Goal: Information Seeking & Learning: Learn about a topic

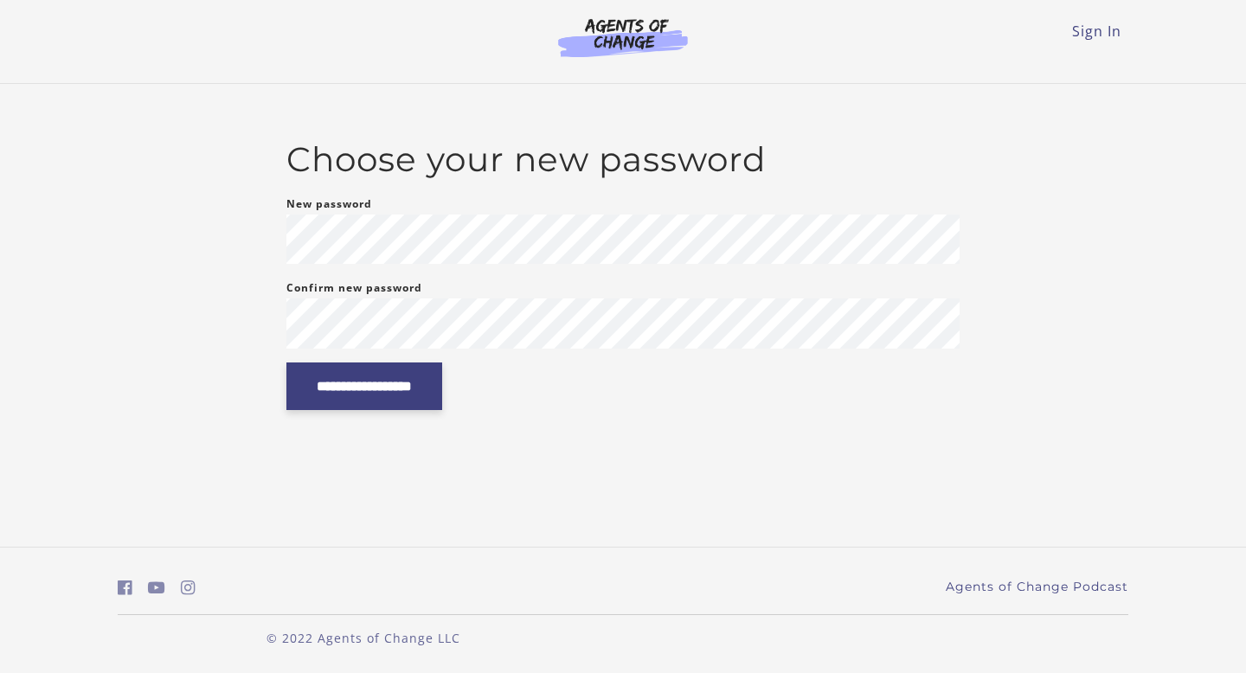
click at [422, 382] on input "**********" at bounding box center [364, 387] width 156 height 48
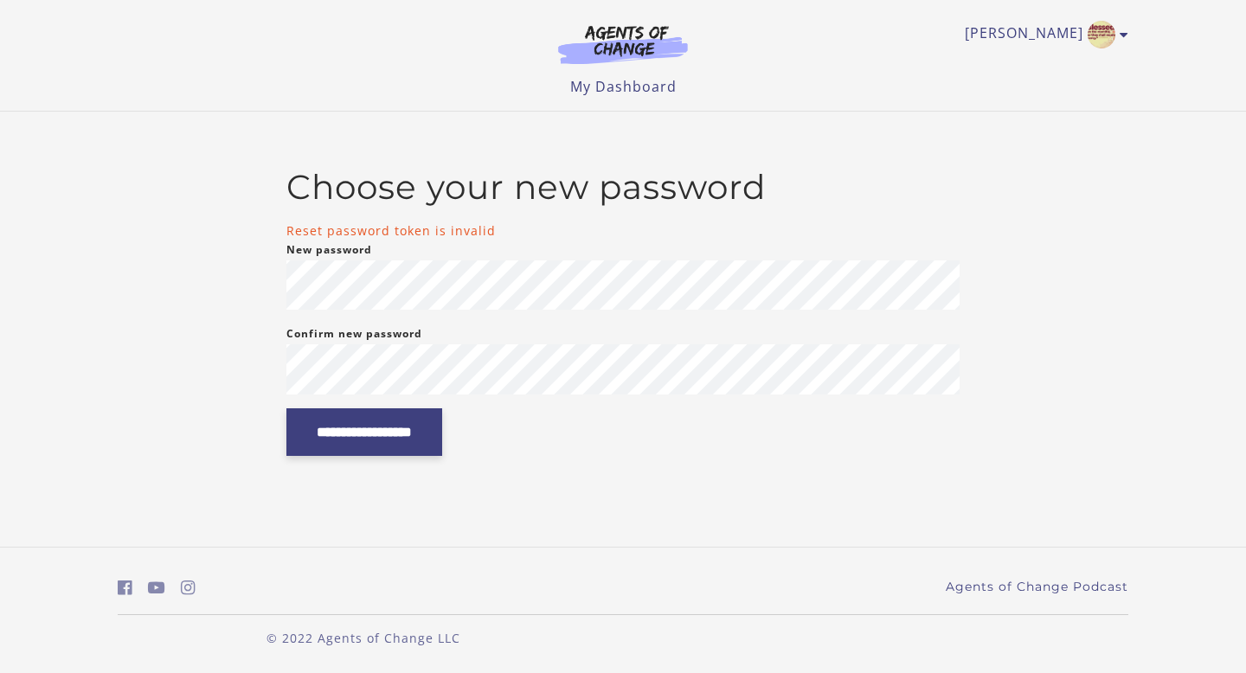
click at [320, 441] on input "**********" at bounding box center [364, 433] width 156 height 48
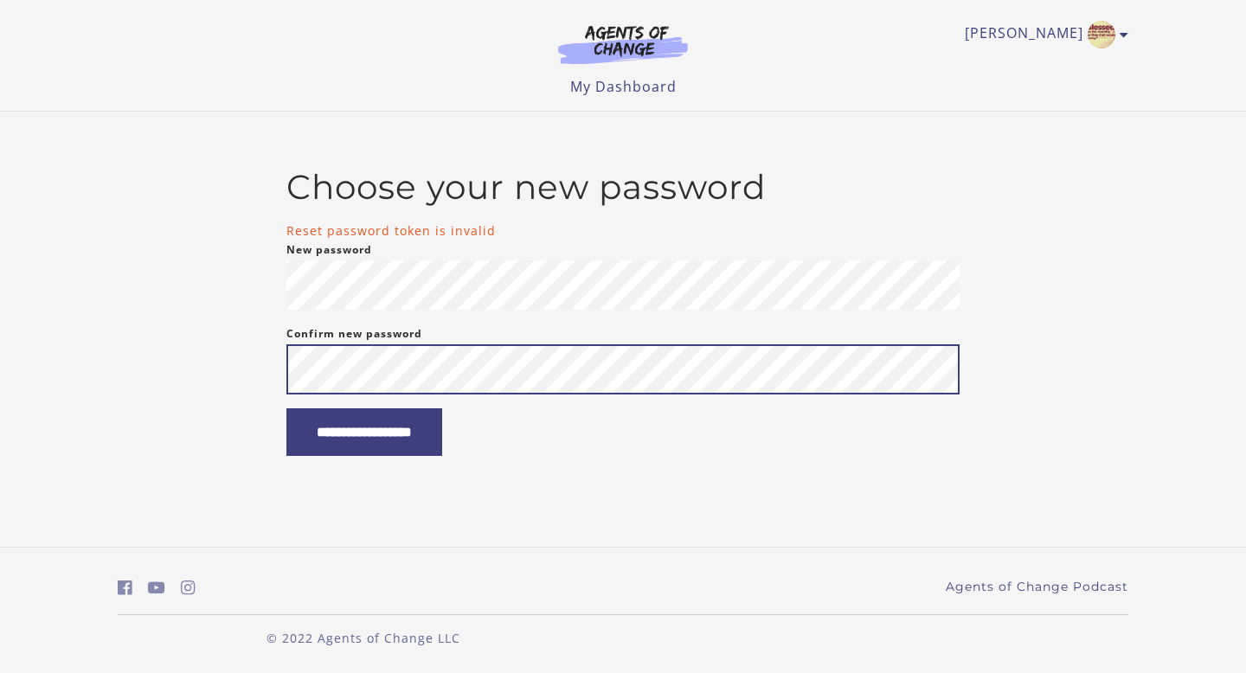
click at [286, 409] on input "**********" at bounding box center [364, 433] width 156 height 48
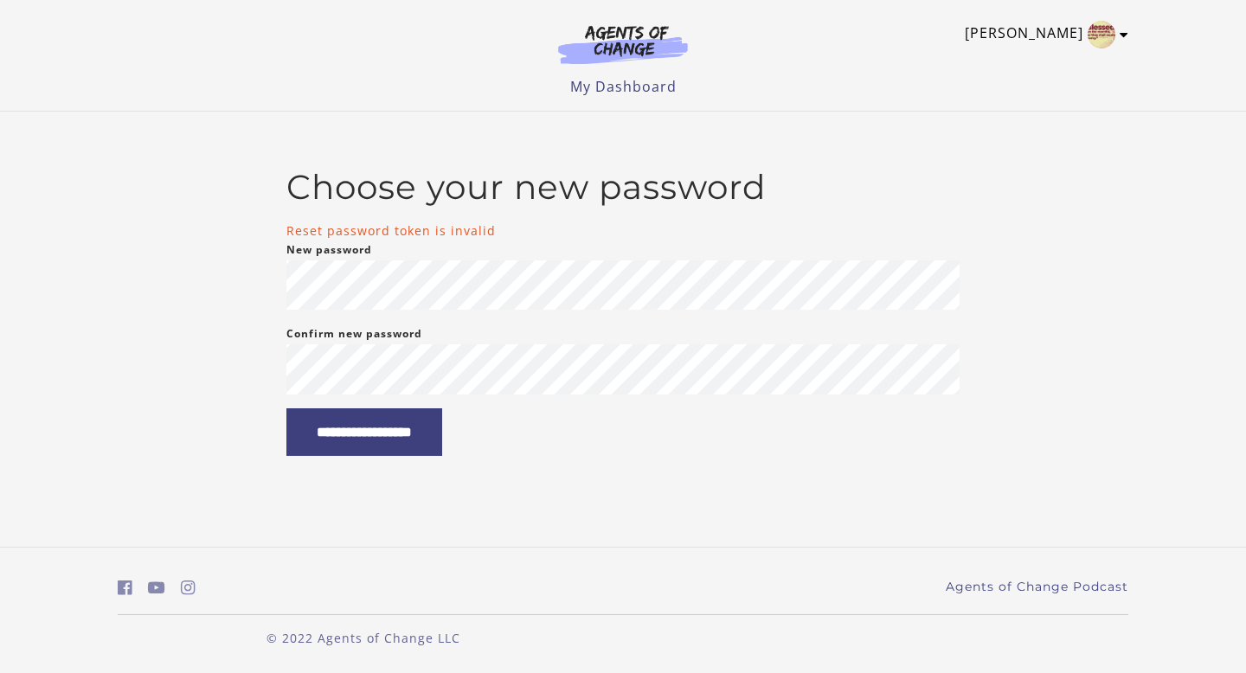
click at [1050, 35] on link "[PERSON_NAME]" at bounding box center [1042, 35] width 155 height 28
click at [1044, 68] on link "My Account" at bounding box center [1057, 62] width 152 height 29
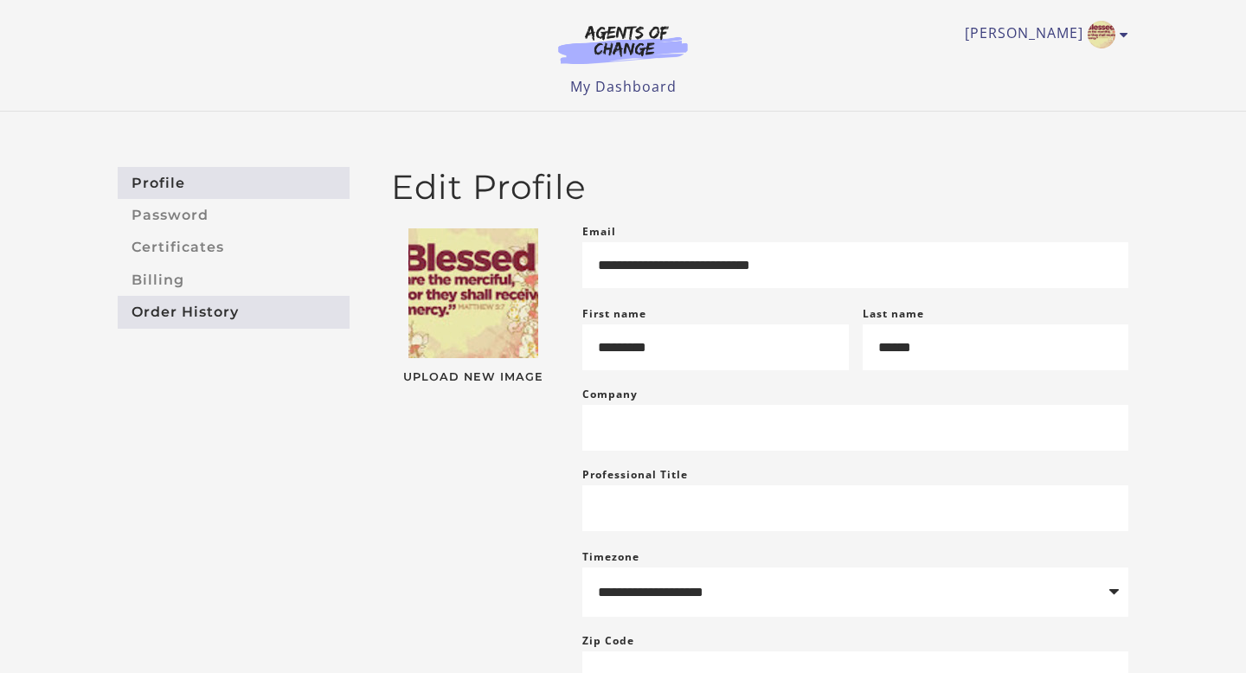
click at [177, 304] on link "Order History" at bounding box center [234, 312] width 232 height 32
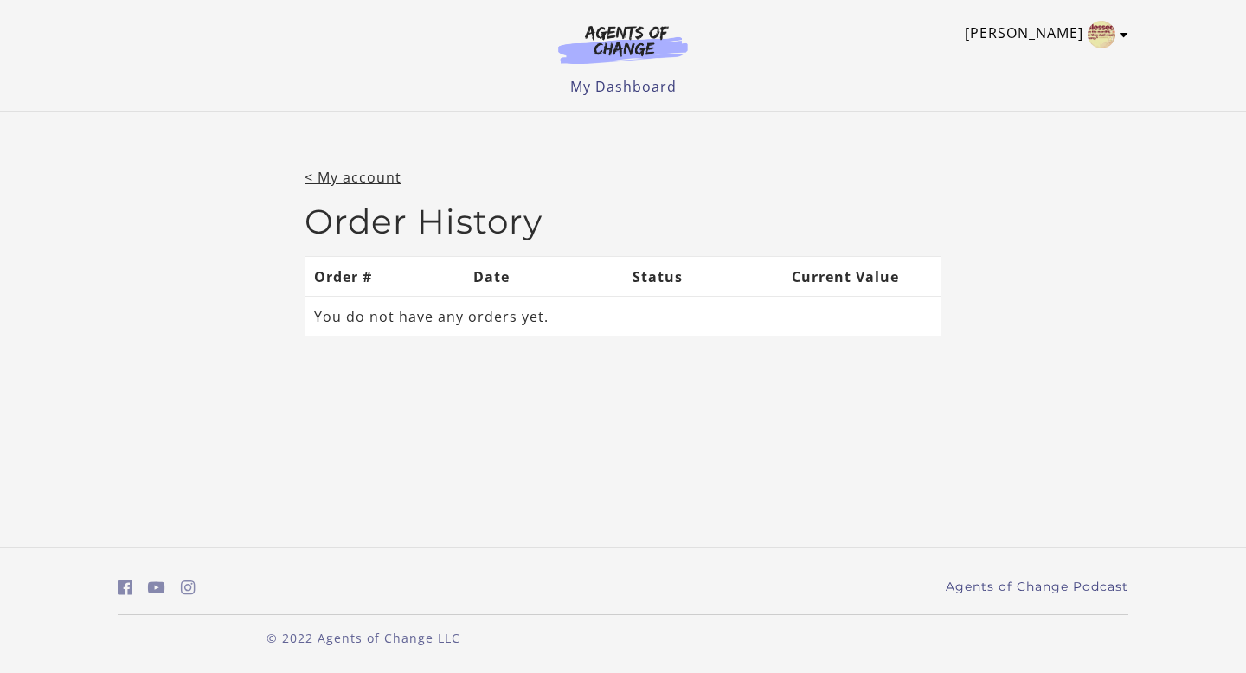
click at [1021, 35] on link "[PERSON_NAME]" at bounding box center [1042, 35] width 155 height 28
click at [1020, 61] on link "My Account" at bounding box center [1057, 62] width 152 height 29
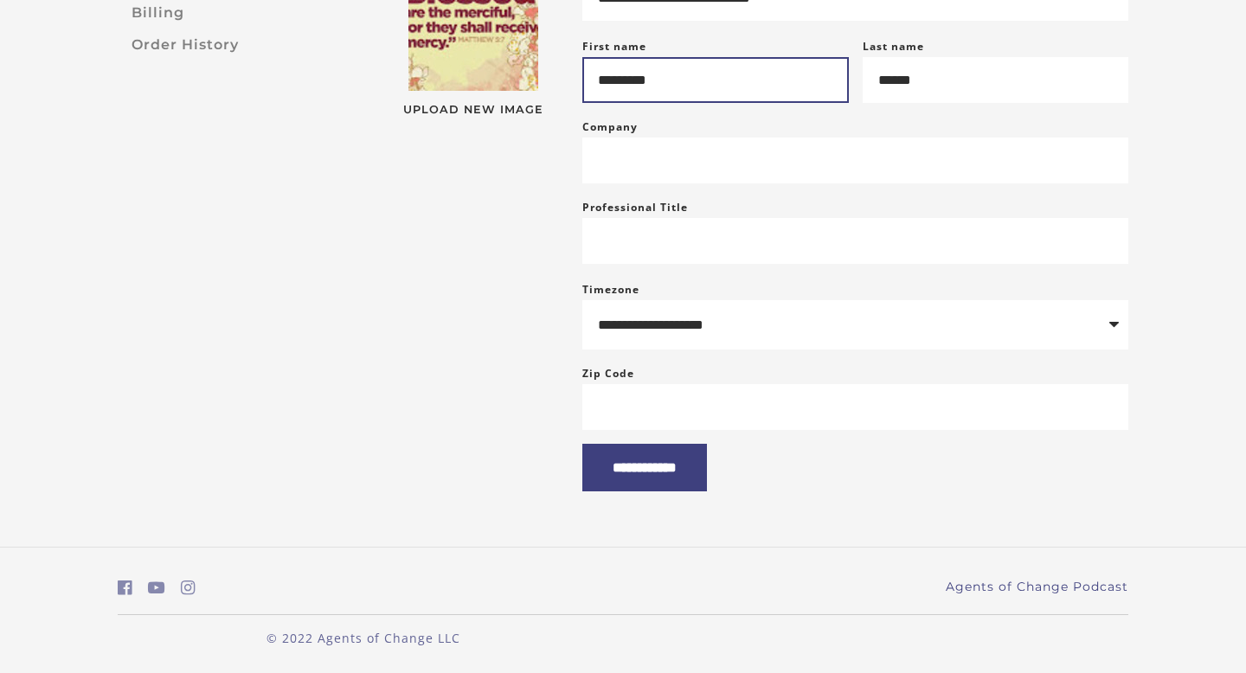
scroll to position [288, 0]
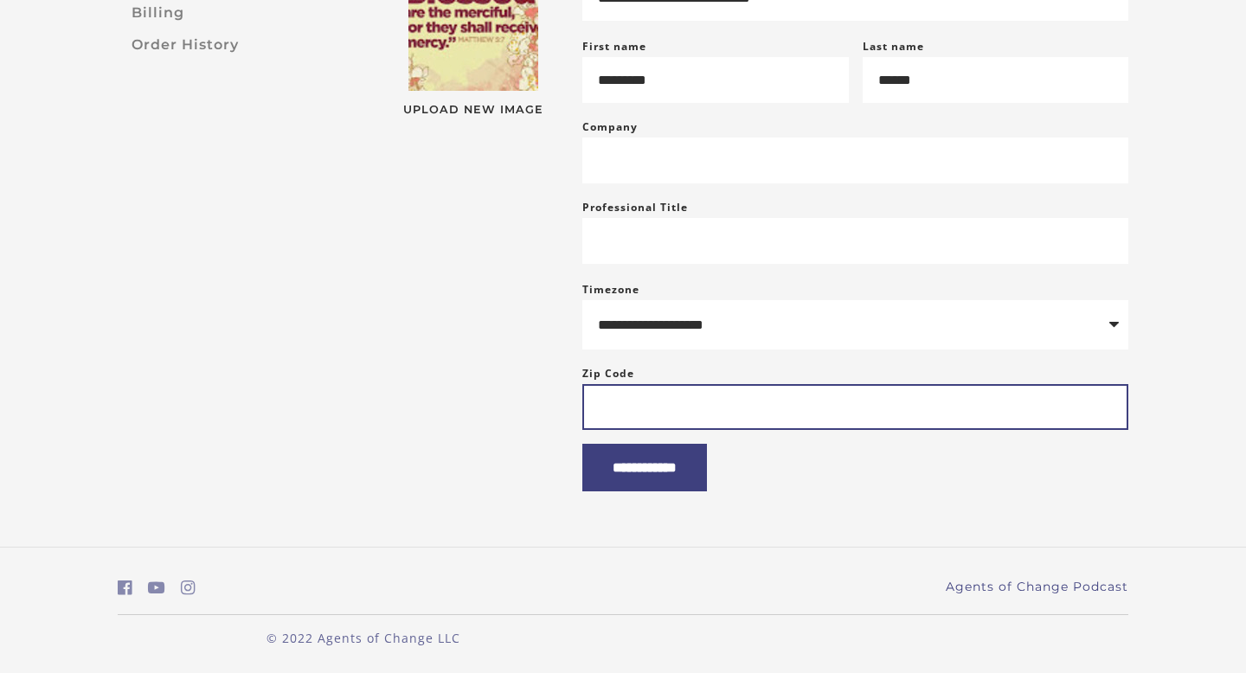
click at [698, 405] on input "Zip Code" at bounding box center [855, 407] width 546 height 46
type input "*****"
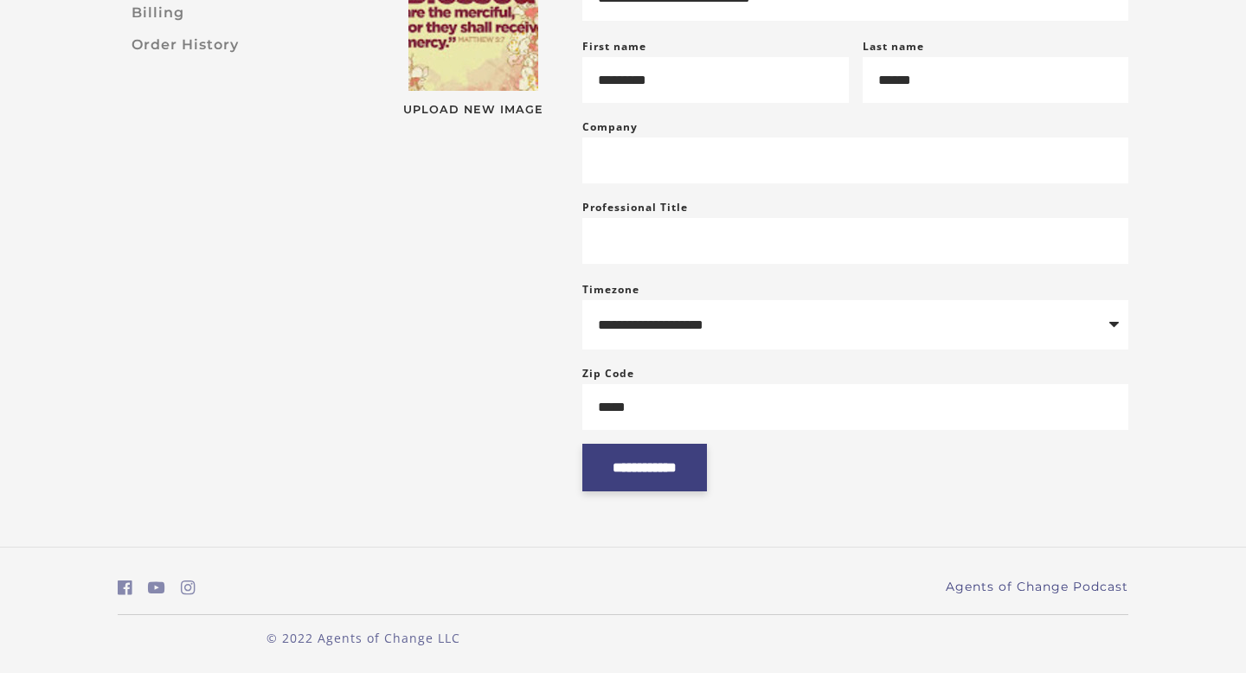
click at [697, 467] on input "**********" at bounding box center [644, 468] width 125 height 48
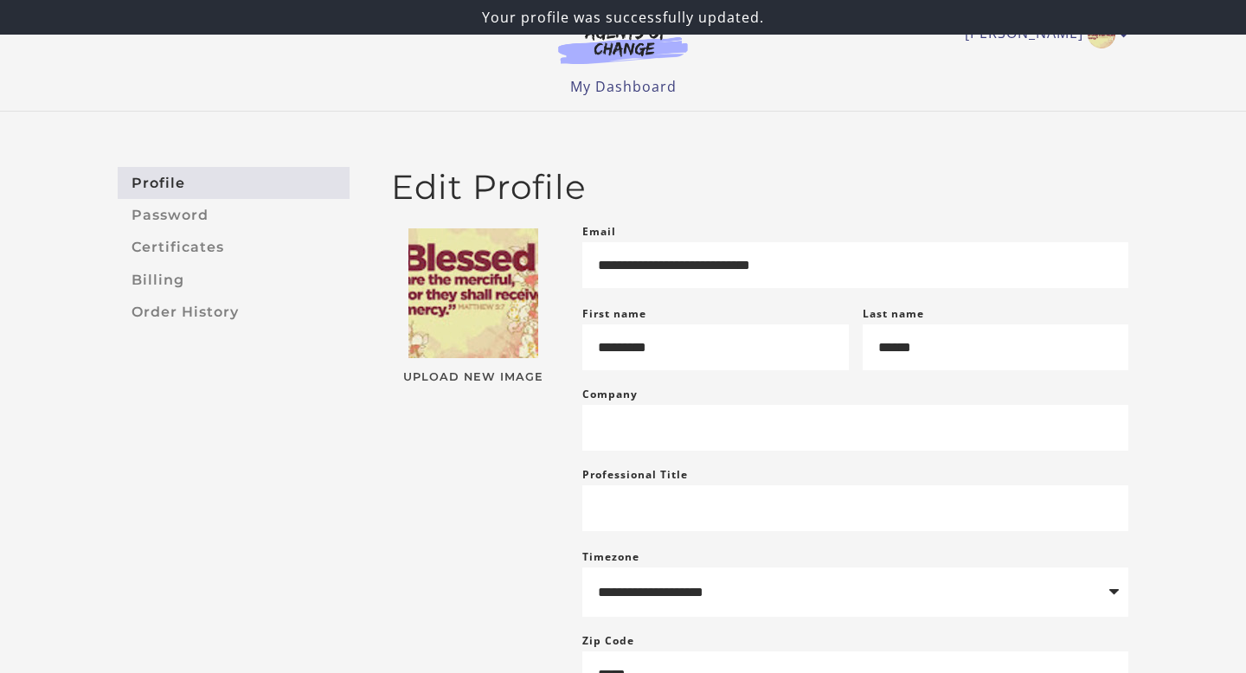
click at [443, 372] on span "Upload New Image" at bounding box center [473, 377] width 164 height 11
click at [391, 383] on input "Upload New Image" at bounding box center [391, 383] width 0 height 0
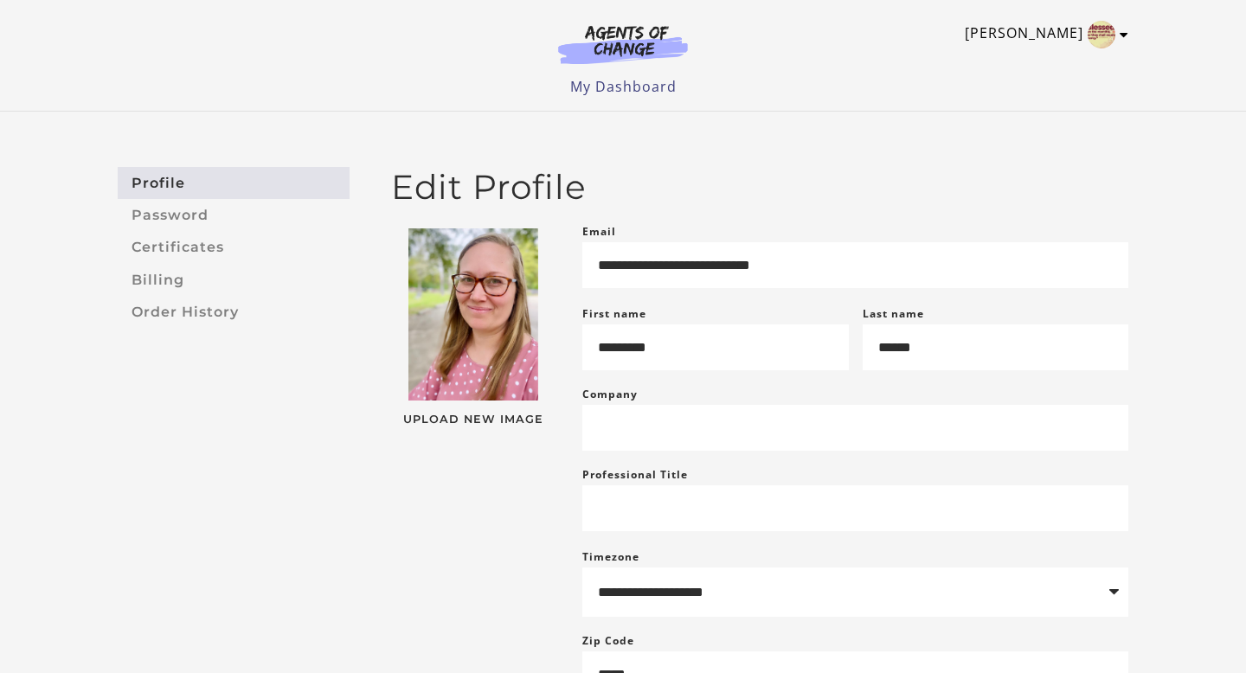
click at [1114, 39] on img "Toggle menu" at bounding box center [1102, 35] width 28 height 28
click at [594, 87] on link "My Dashboard" at bounding box center [623, 86] width 106 height 19
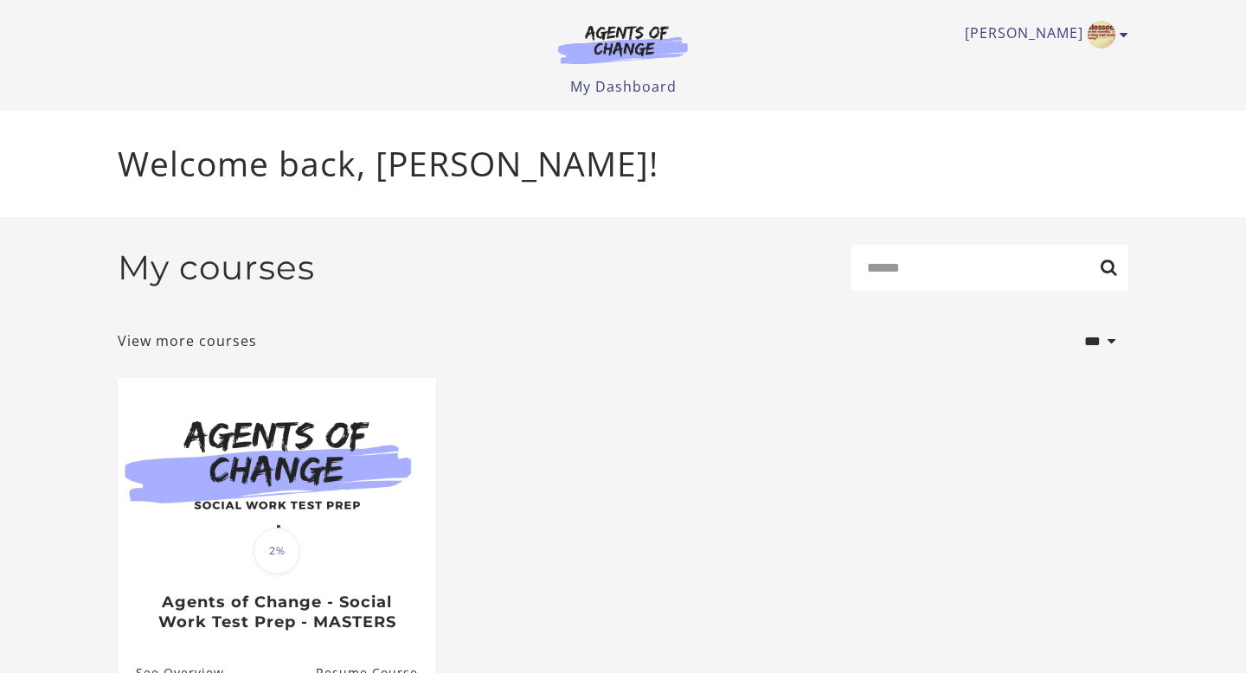
scroll to position [103, 0]
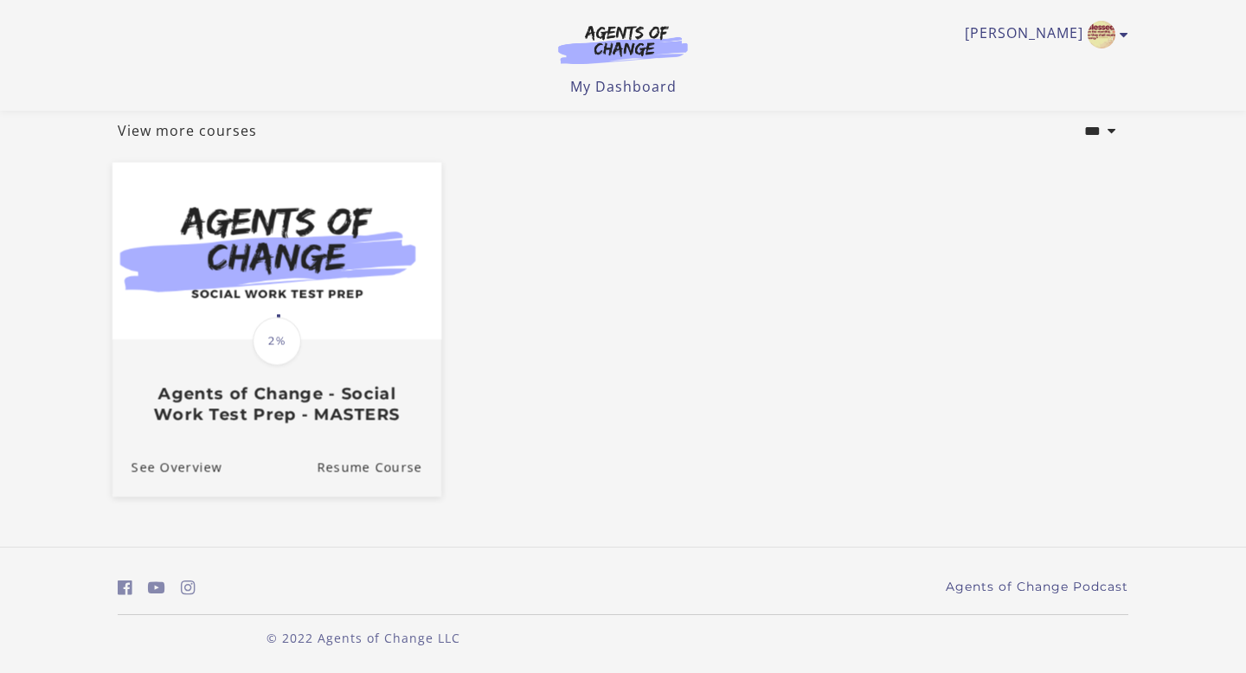
click at [269, 348] on span "2%" at bounding box center [277, 342] width 48 height 48
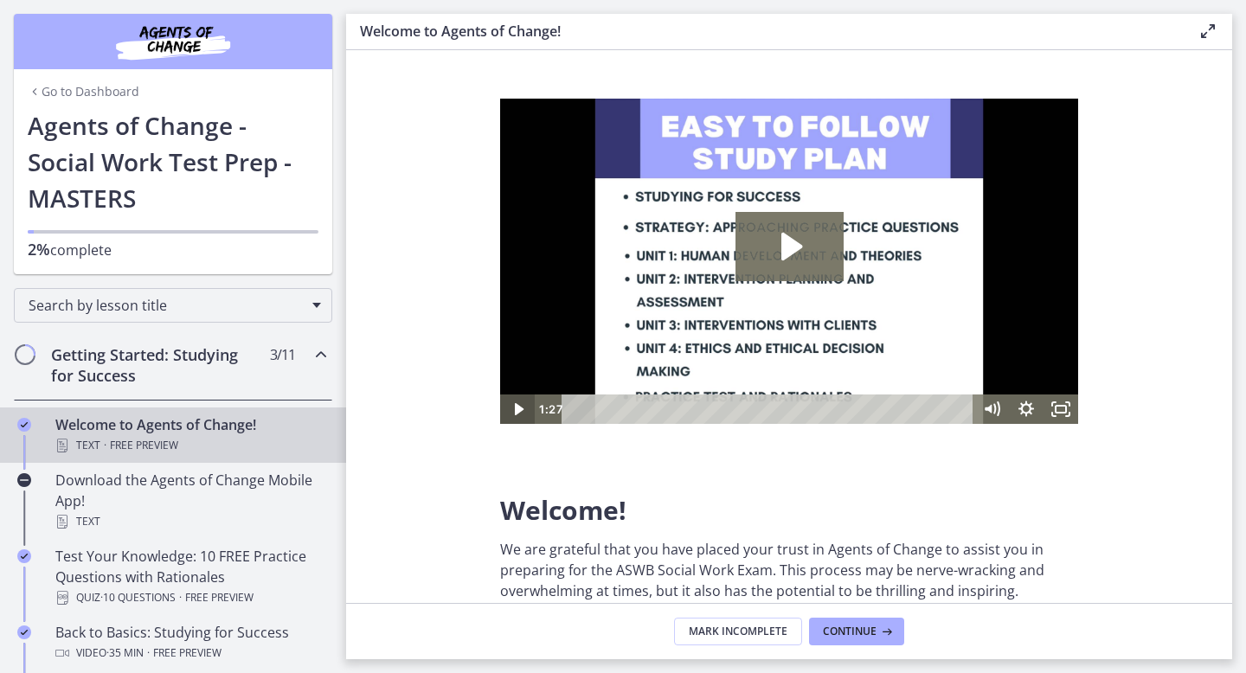
click at [511, 404] on icon "Play Video" at bounding box center [518, 409] width 35 height 29
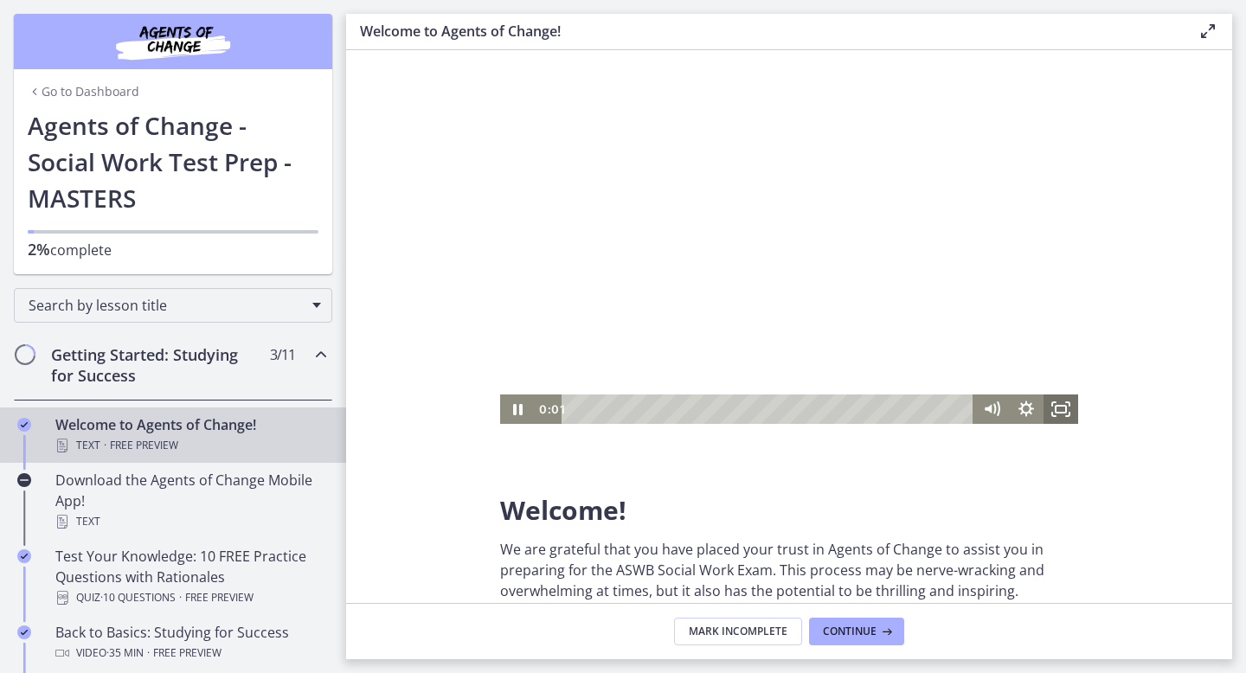
click at [1059, 408] on icon "Fullscreen" at bounding box center [1061, 409] width 35 height 29
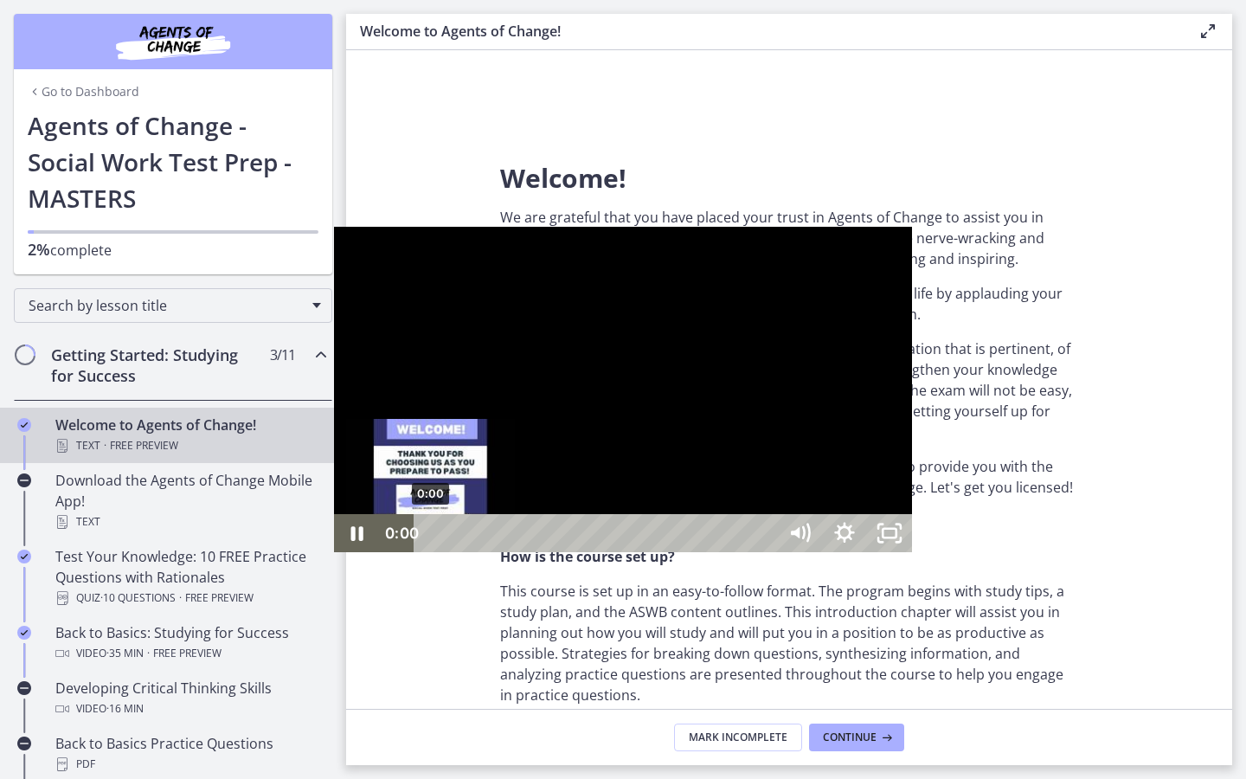
drag, startPoint x: 167, startPoint y: 761, endPoint x: 72, endPoint y: 761, distance: 95.2
click at [379, 552] on div "0:00 0:00" at bounding box center [578, 533] width 398 height 38
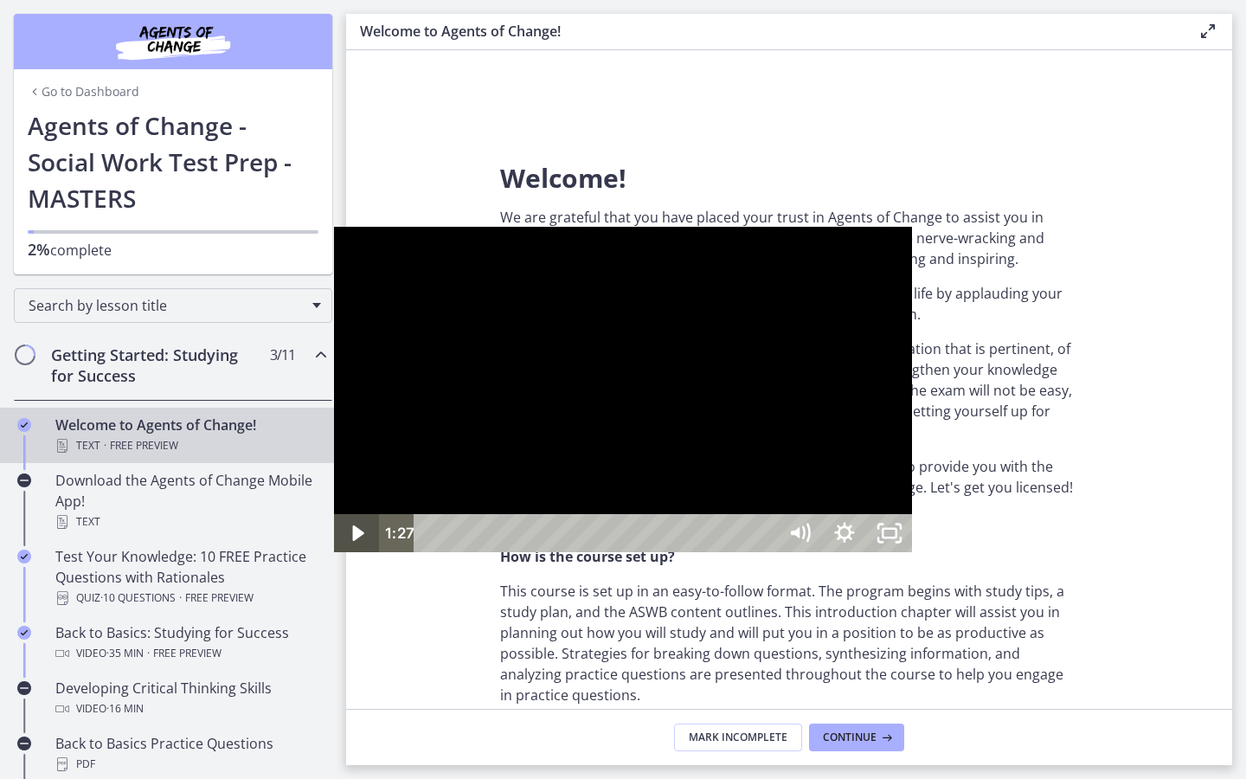
click at [336, 552] on icon "Play Video" at bounding box center [358, 533] width 45 height 38
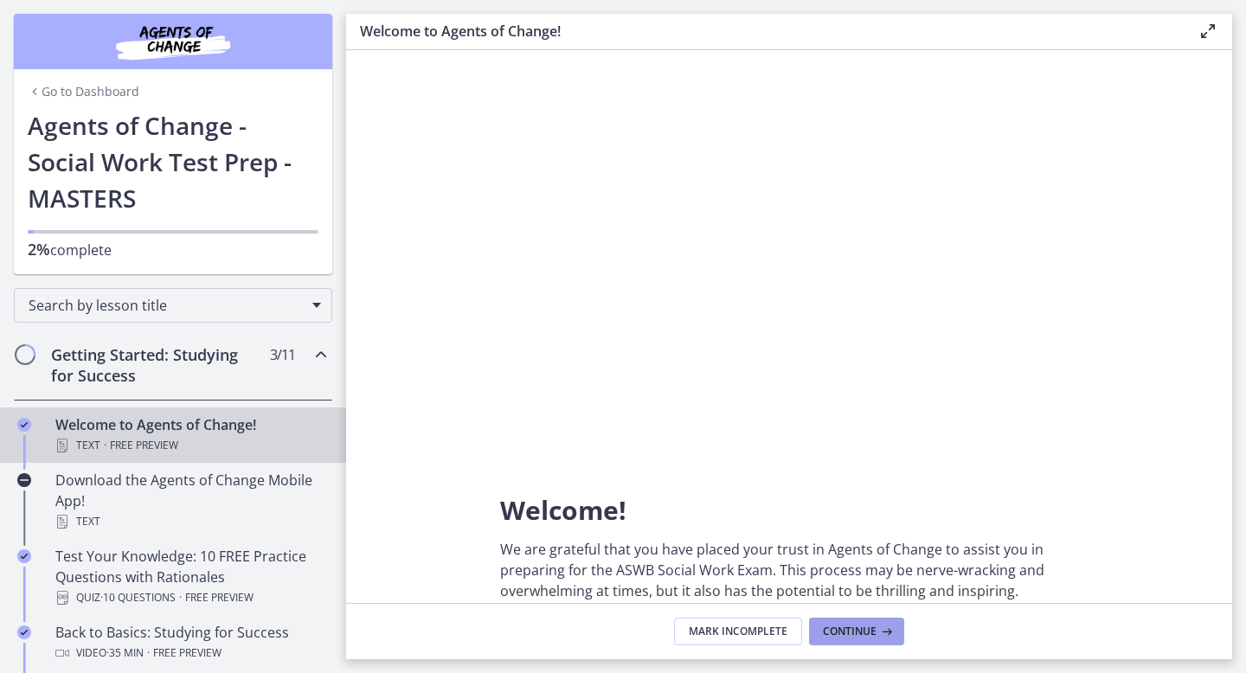
click at [850, 625] on span "Continue" at bounding box center [850, 632] width 54 height 14
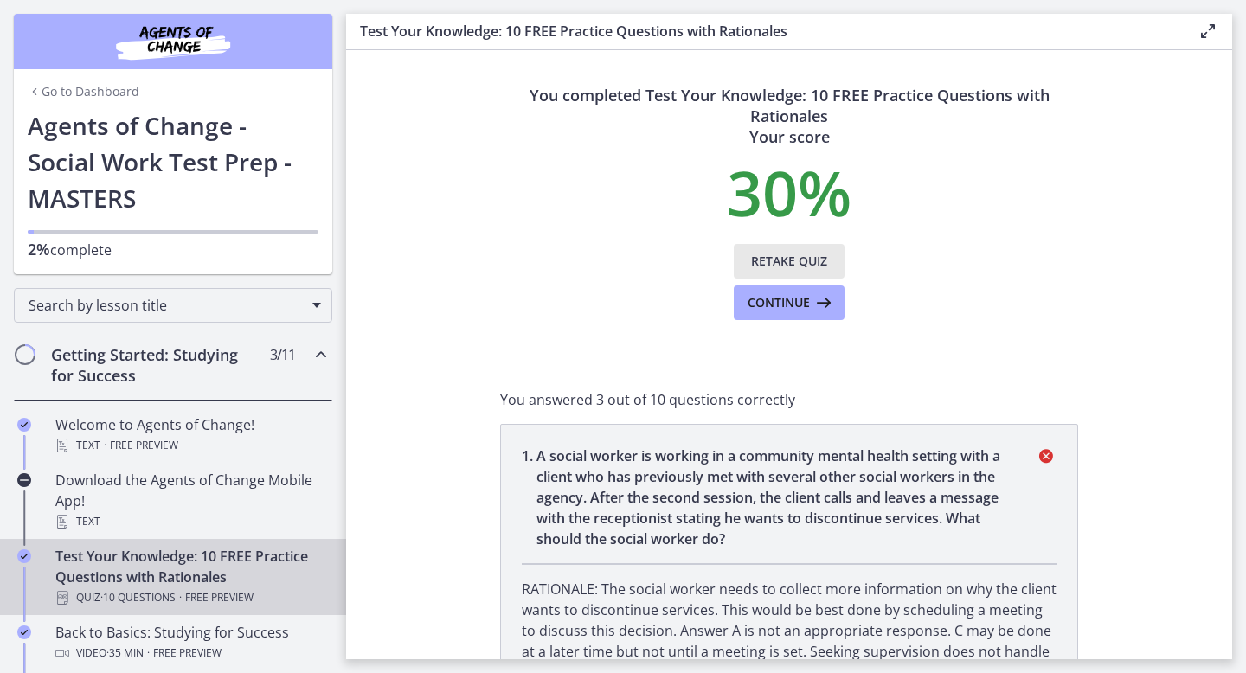
click at [781, 266] on span "Retake Quiz" at bounding box center [789, 261] width 76 height 21
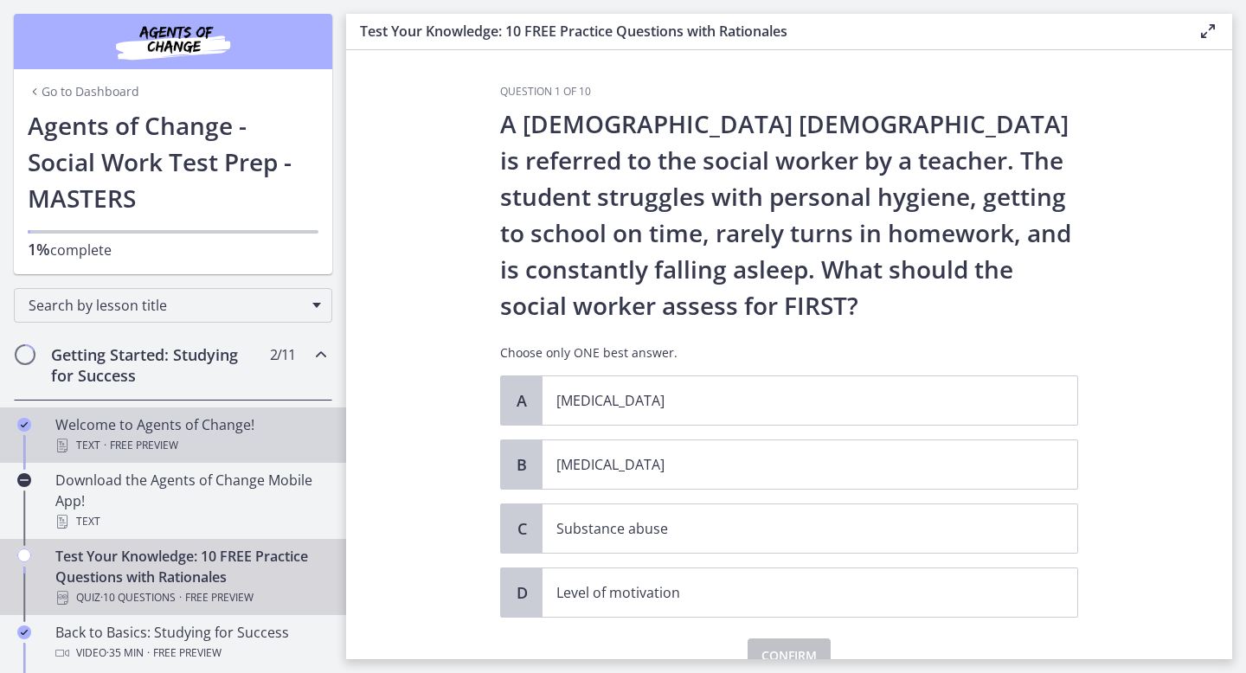
click at [106, 434] on div "Welcome to Agents of Change! Text · Free preview" at bounding box center [190, 436] width 270 height 42
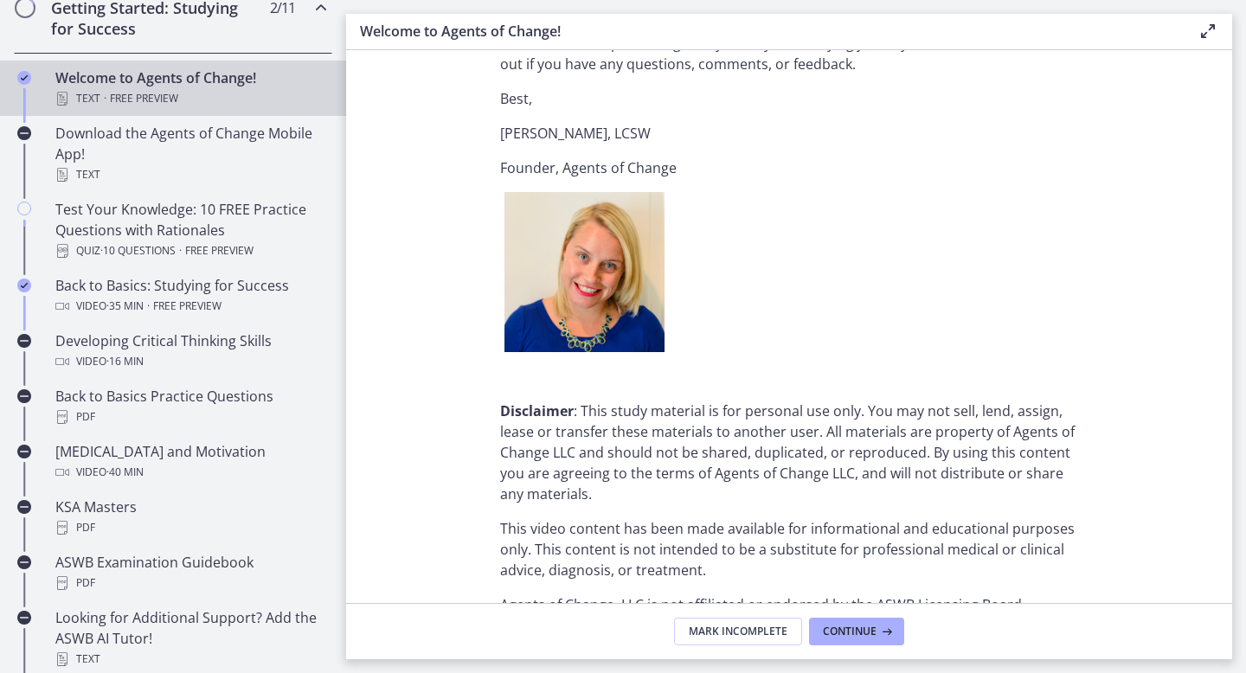
scroll to position [2158, 0]
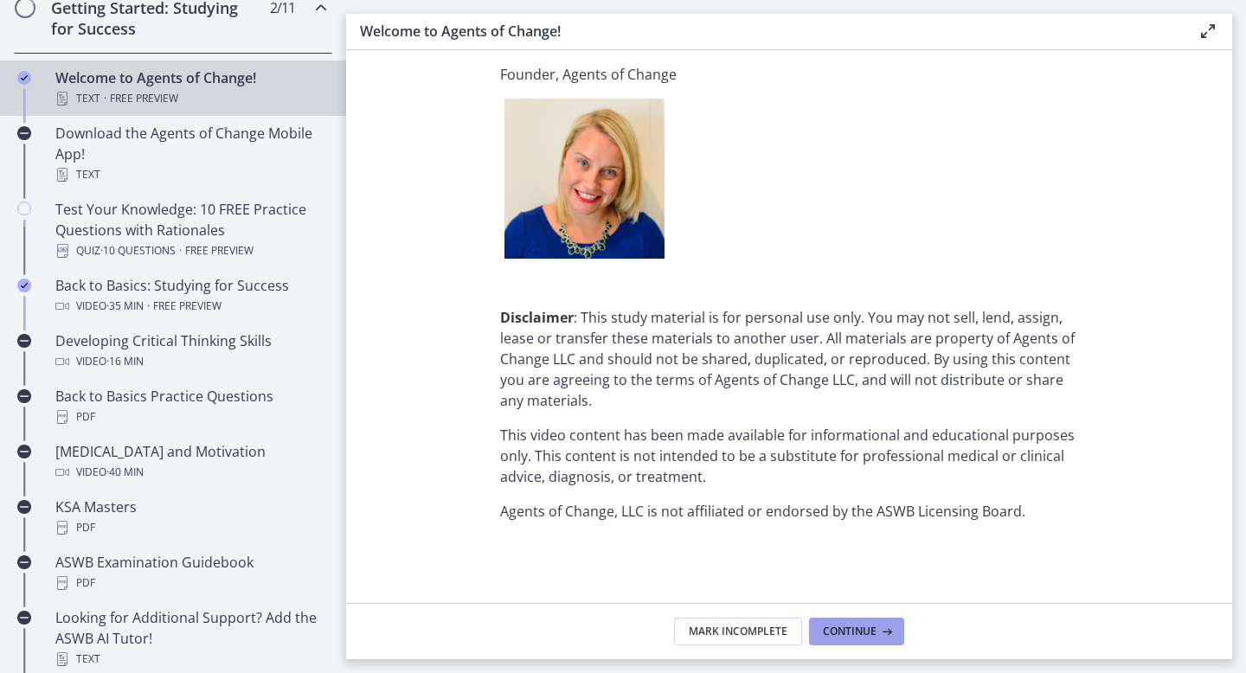
click at [830, 622] on button "Continue" at bounding box center [856, 632] width 95 height 28
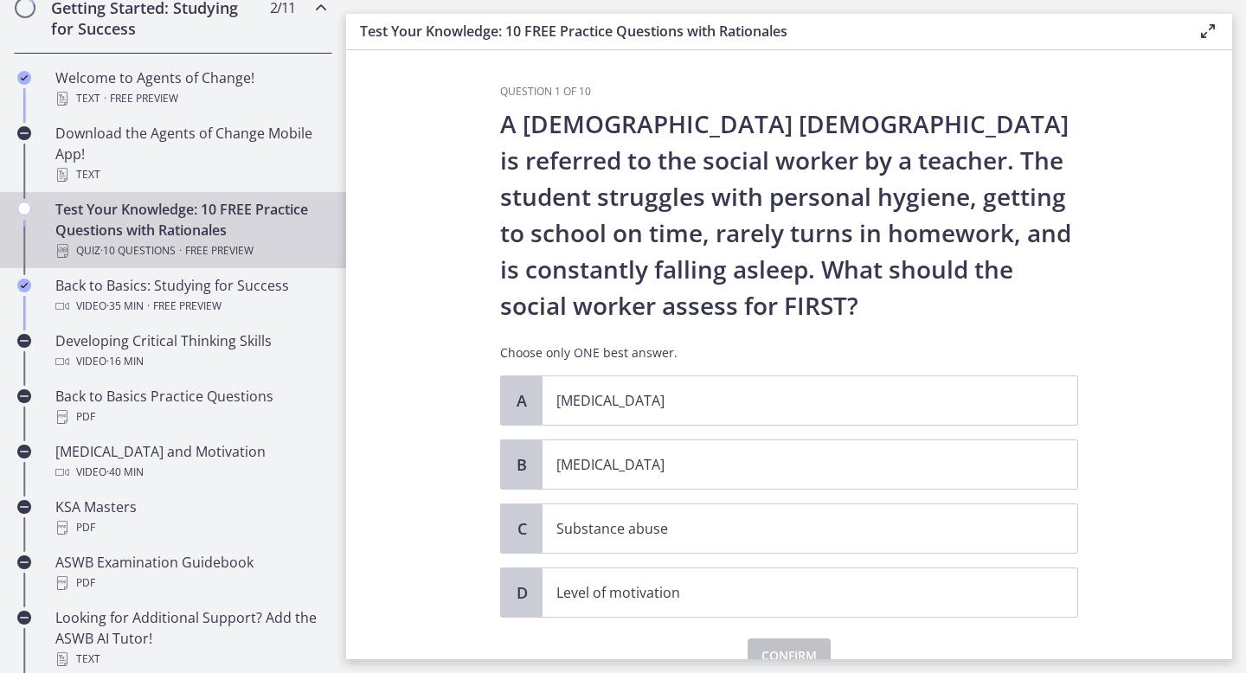
scroll to position [83, 0]
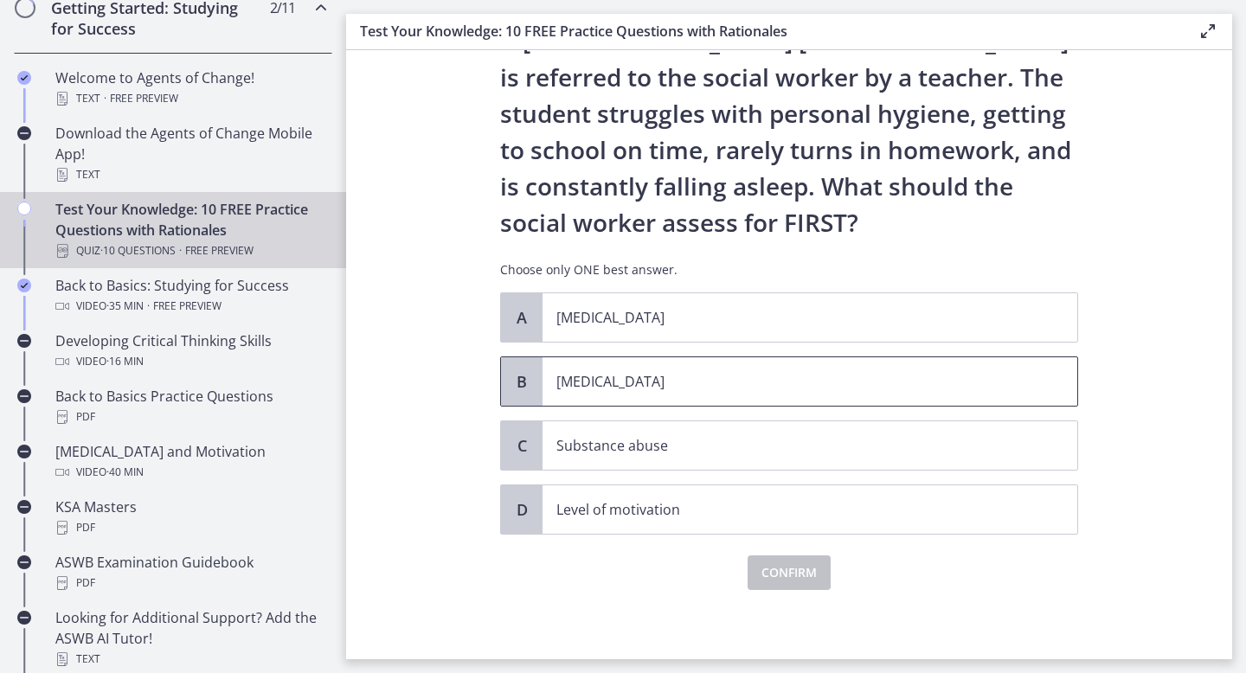
click at [524, 383] on span "B" at bounding box center [522, 381] width 21 height 21
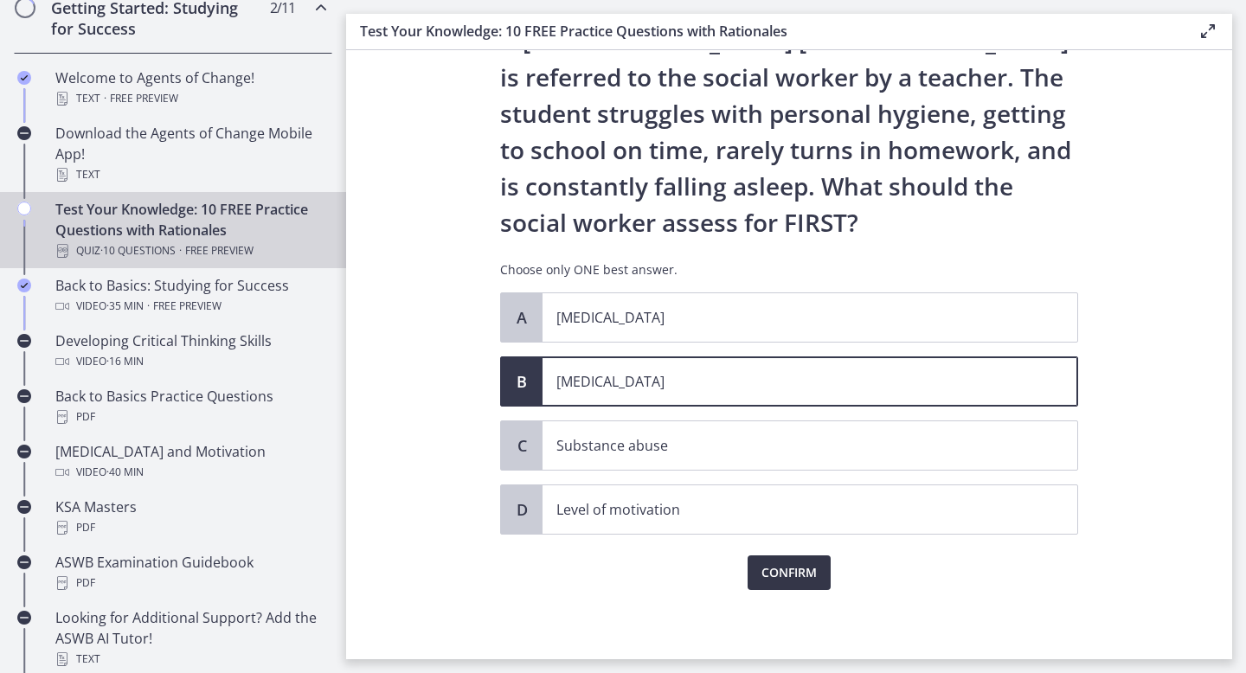
click at [775, 569] on span "Confirm" at bounding box center [789, 573] width 55 height 21
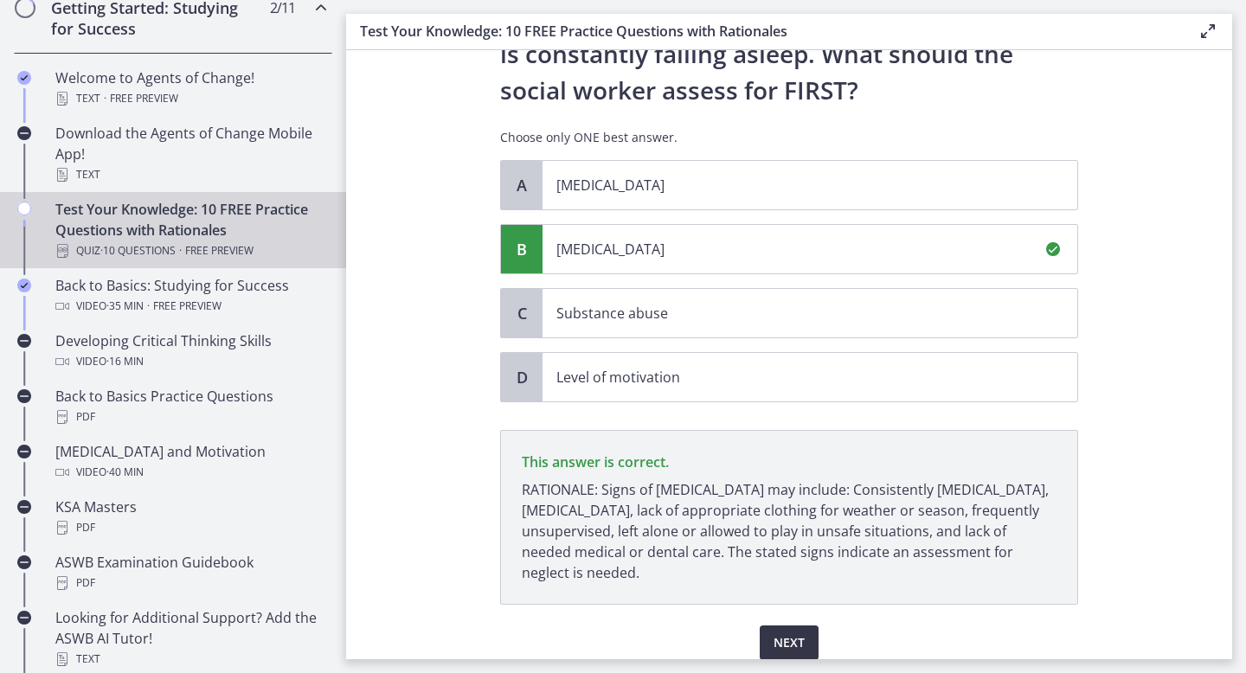
scroll to position [286, 0]
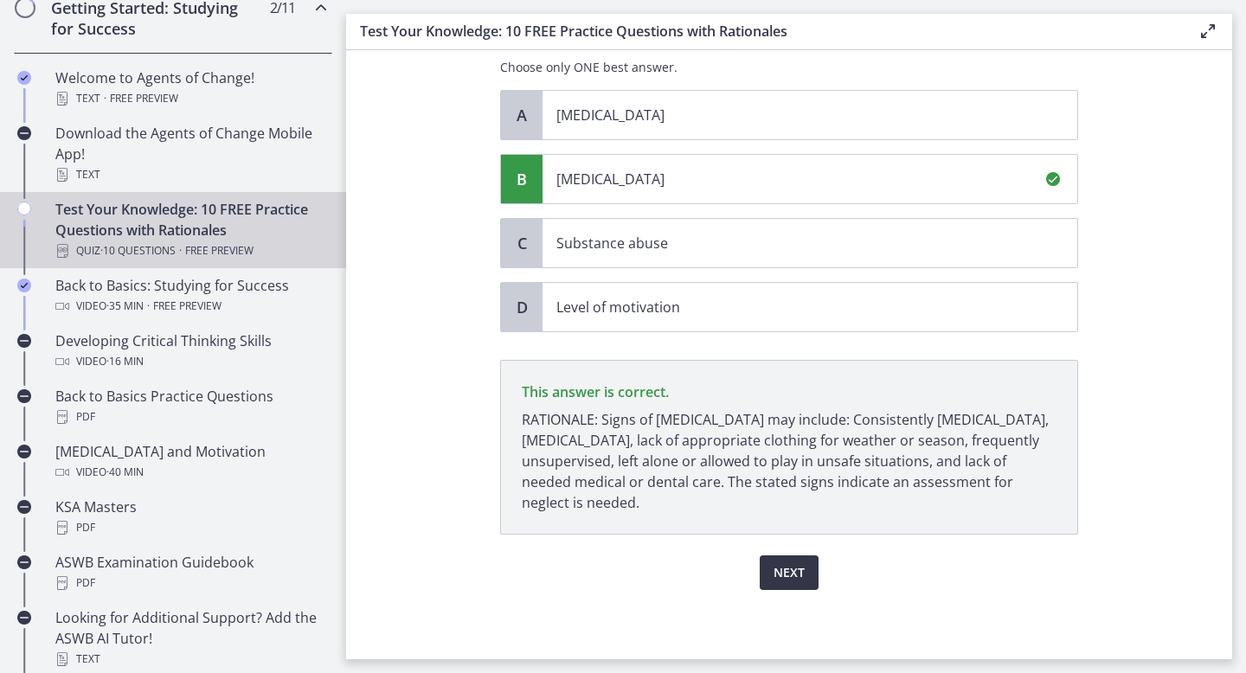
click at [775, 569] on span "Next" at bounding box center [789, 573] width 31 height 21
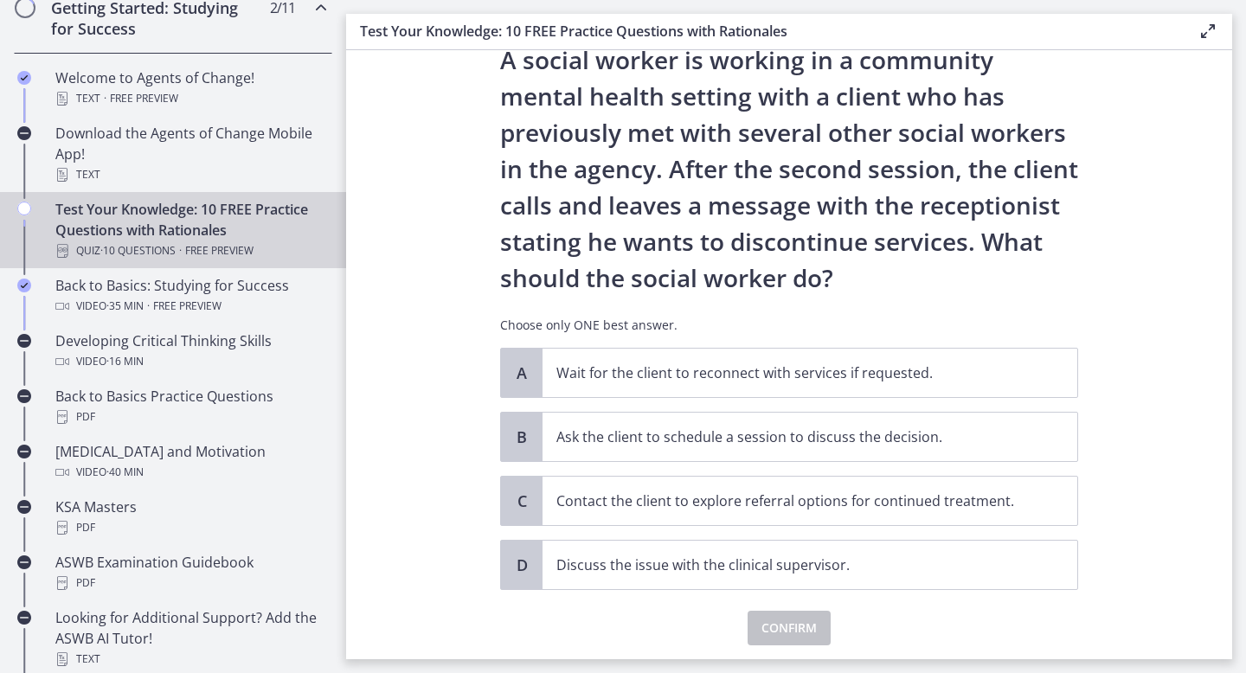
scroll to position [119, 0]
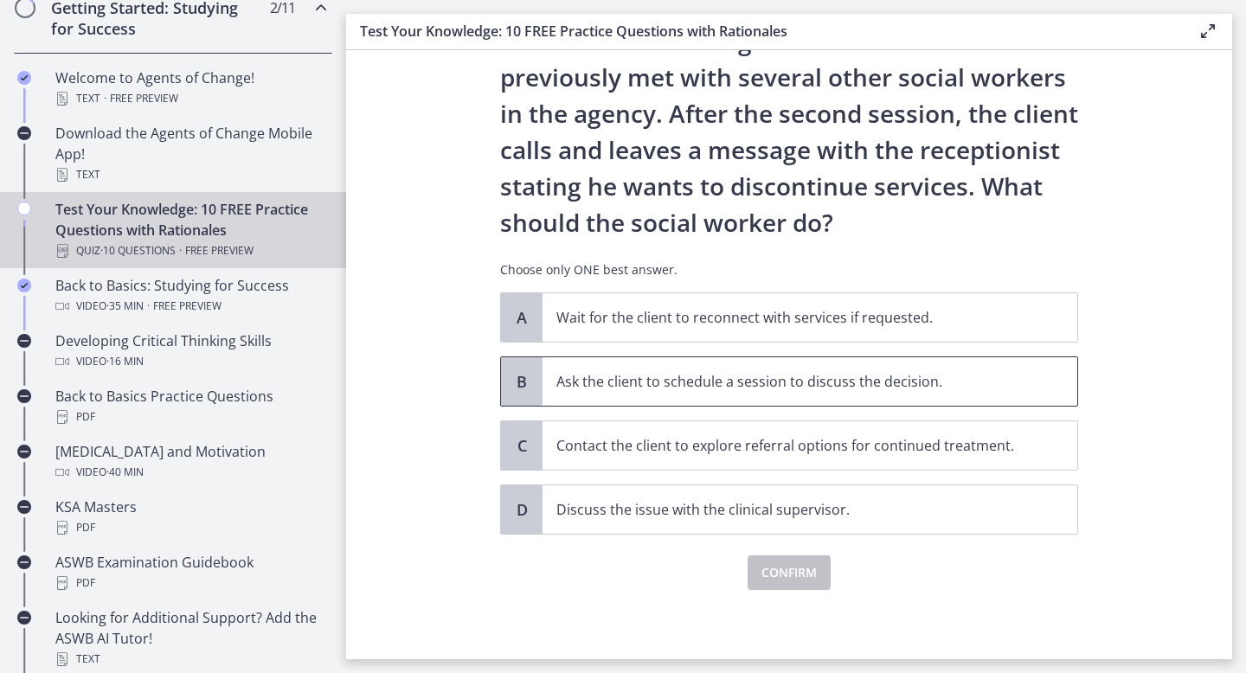
click at [512, 388] on span "B" at bounding box center [522, 381] width 21 height 21
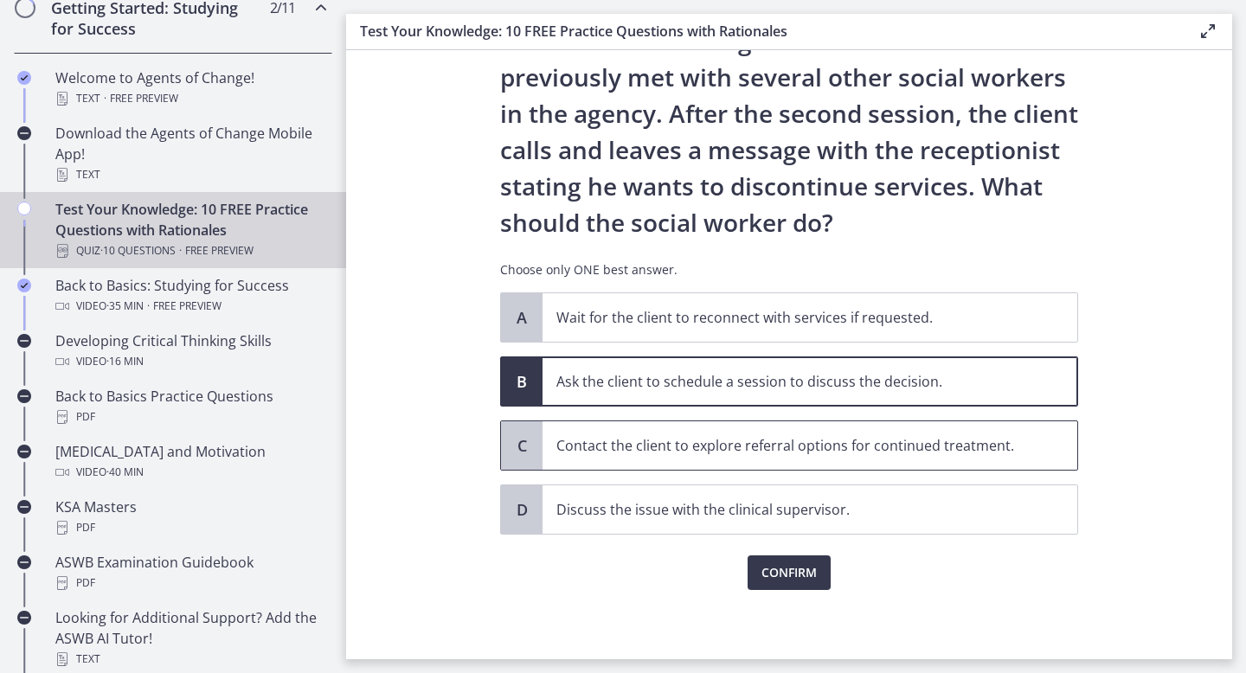
click at [518, 445] on span "C" at bounding box center [522, 445] width 21 height 21
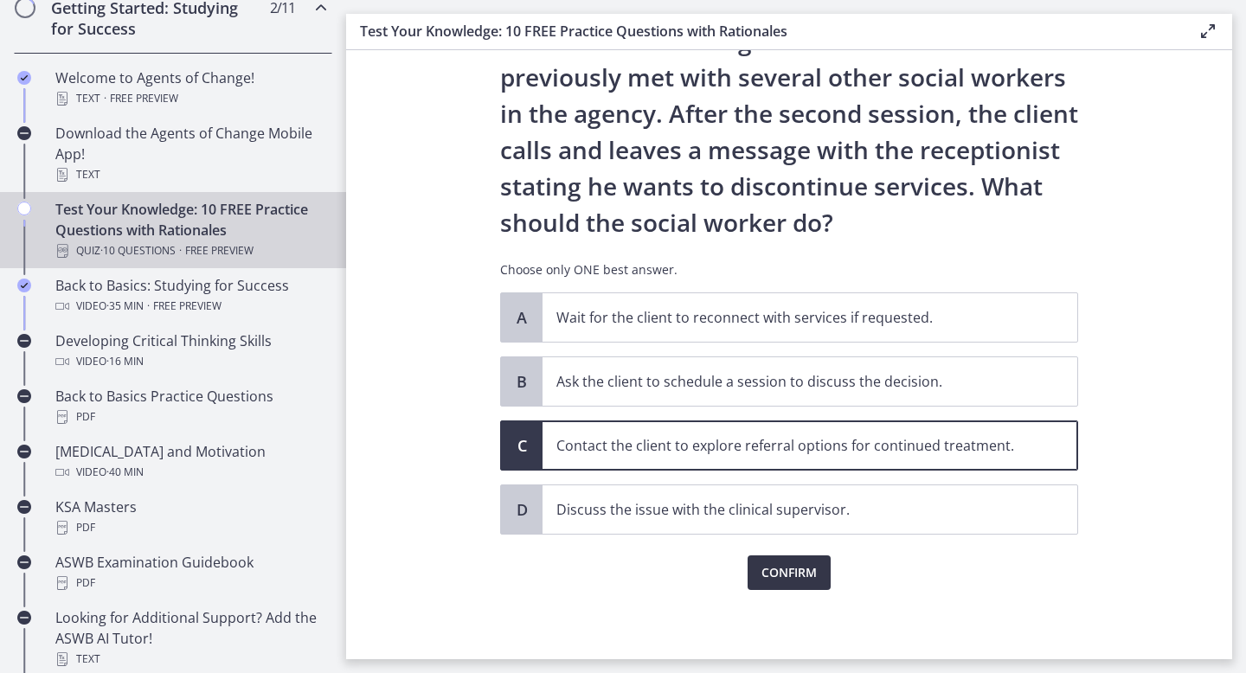
click at [781, 572] on span "Confirm" at bounding box center [789, 573] width 55 height 21
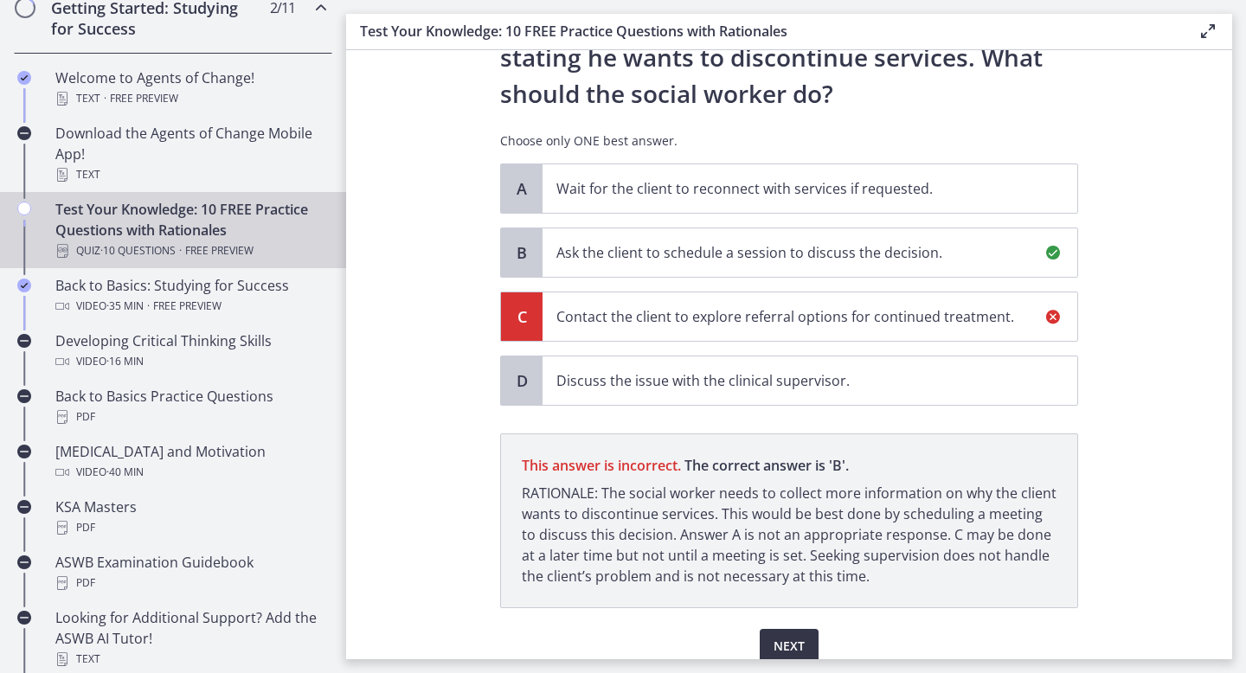
scroll to position [322, 0]
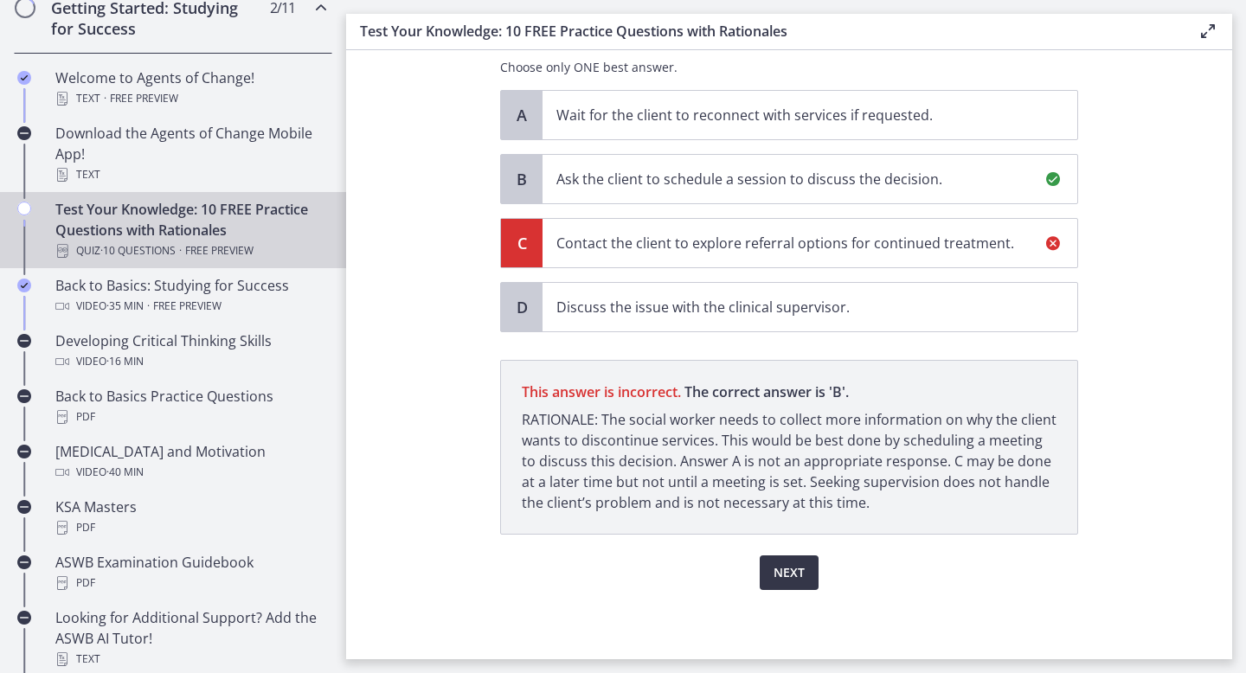
click at [781, 572] on span "Next" at bounding box center [789, 573] width 31 height 21
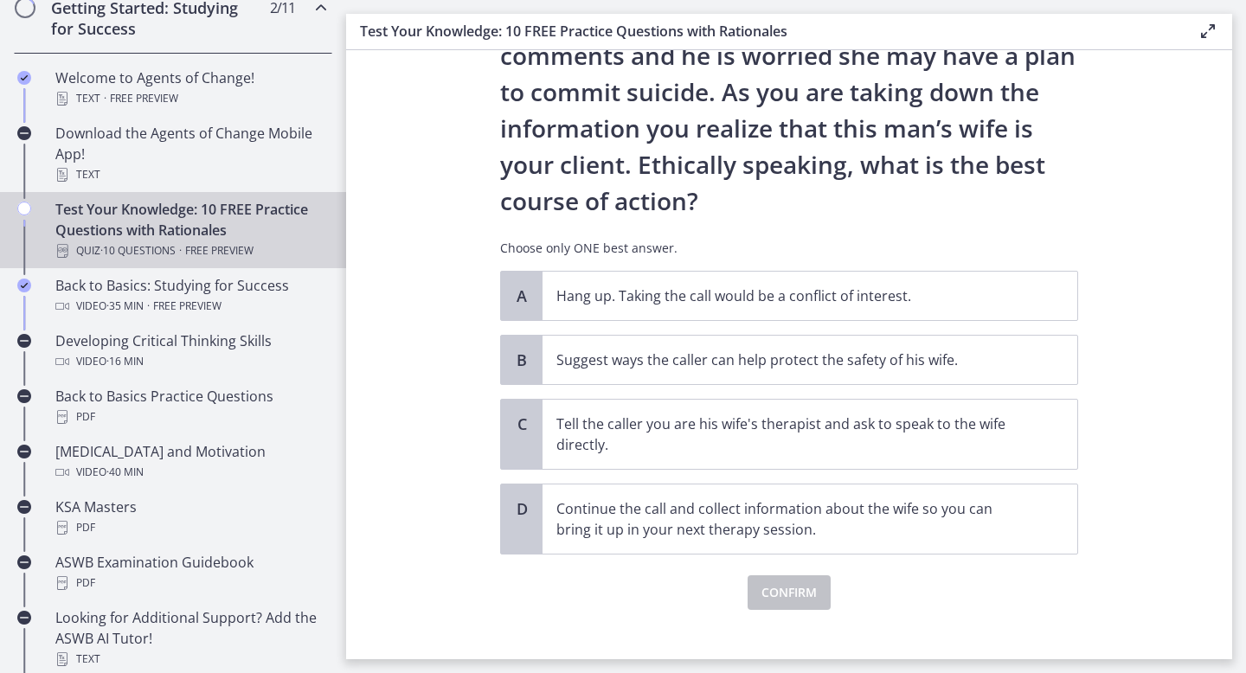
scroll to position [197, 0]
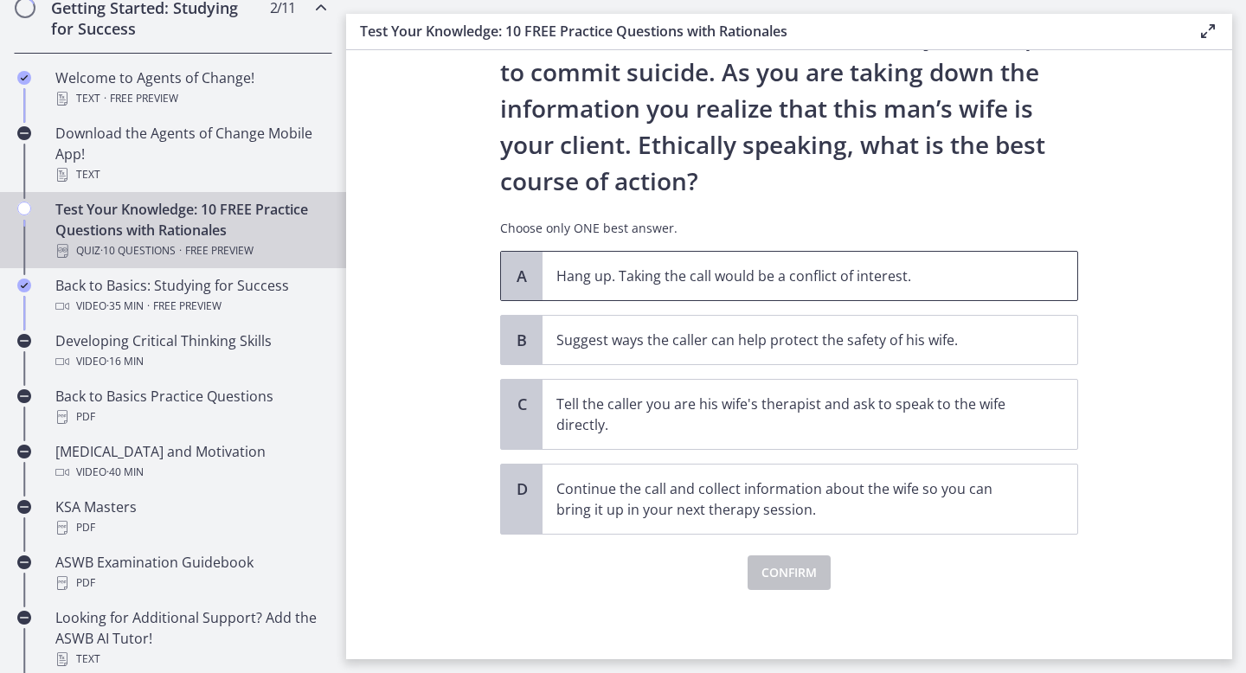
click at [592, 281] on p "Hang up. Taking the call would be a conflict of interest." at bounding box center [793, 276] width 473 height 21
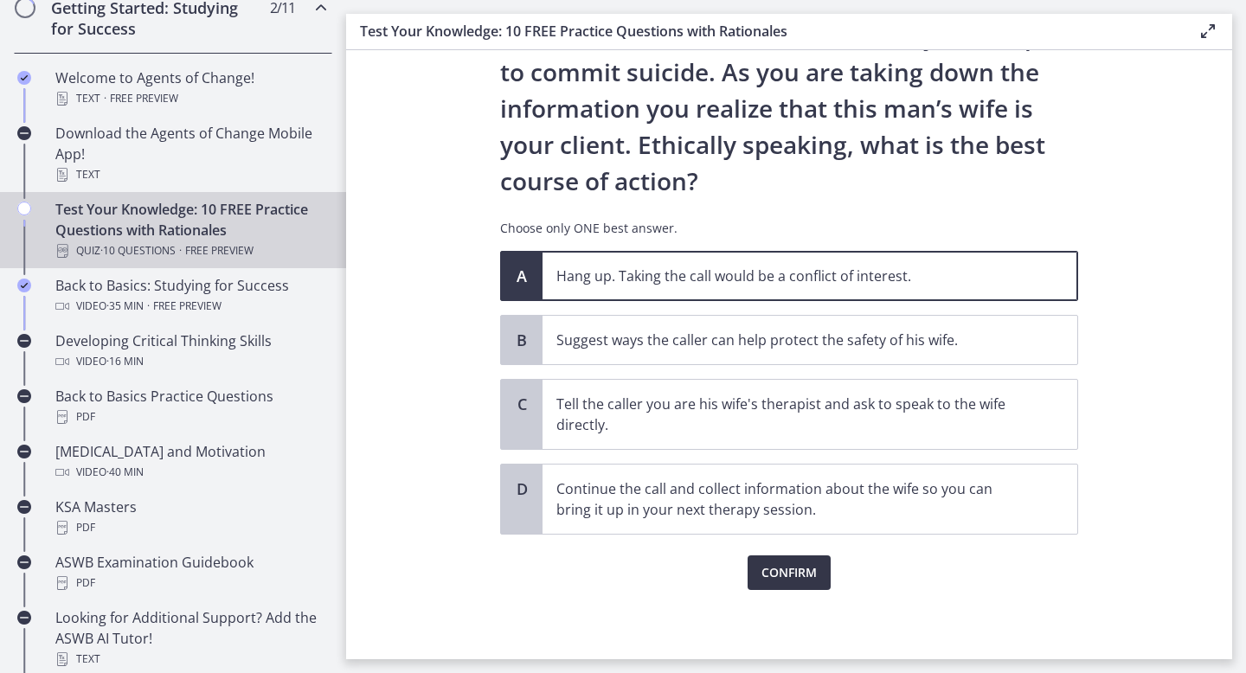
click at [773, 569] on span "Confirm" at bounding box center [789, 573] width 55 height 21
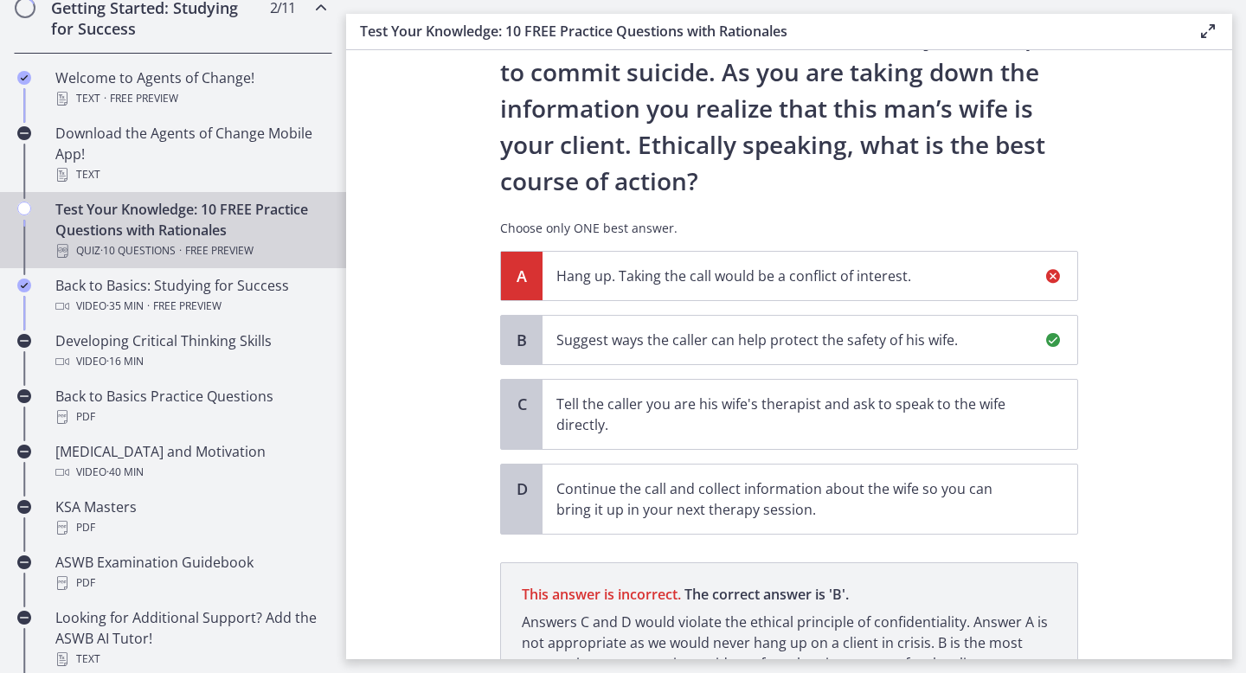
scroll to position [358, 0]
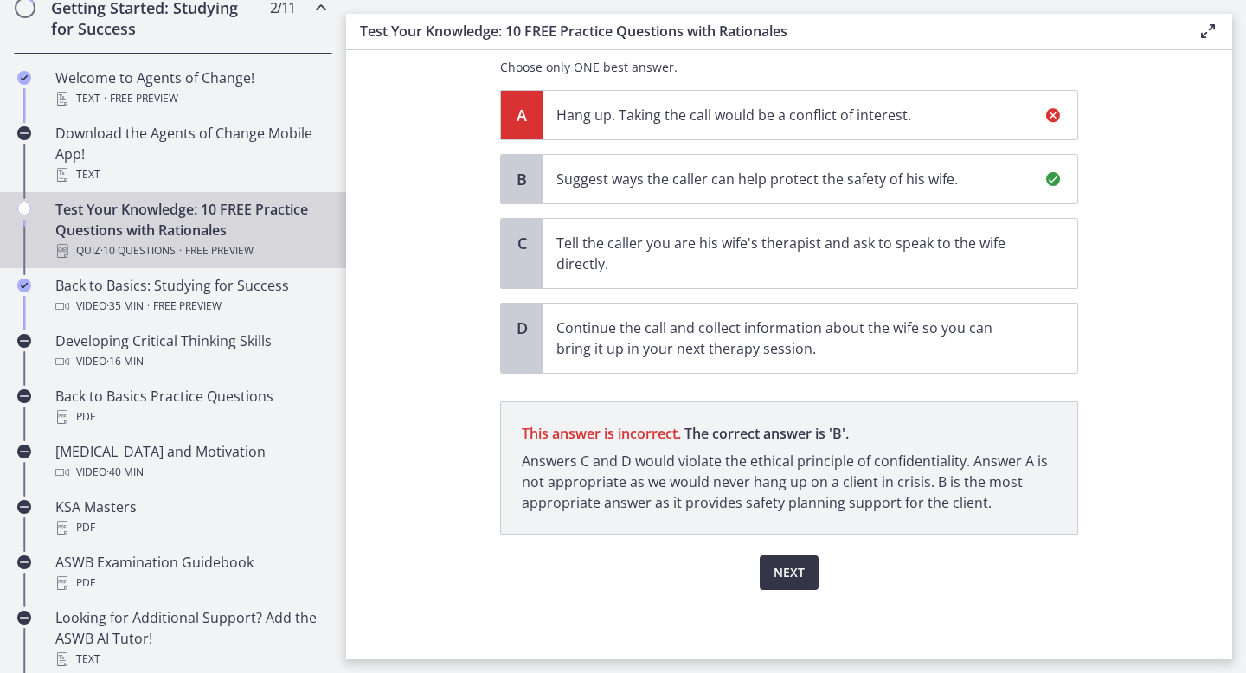
click at [782, 576] on span "Next" at bounding box center [789, 573] width 31 height 21
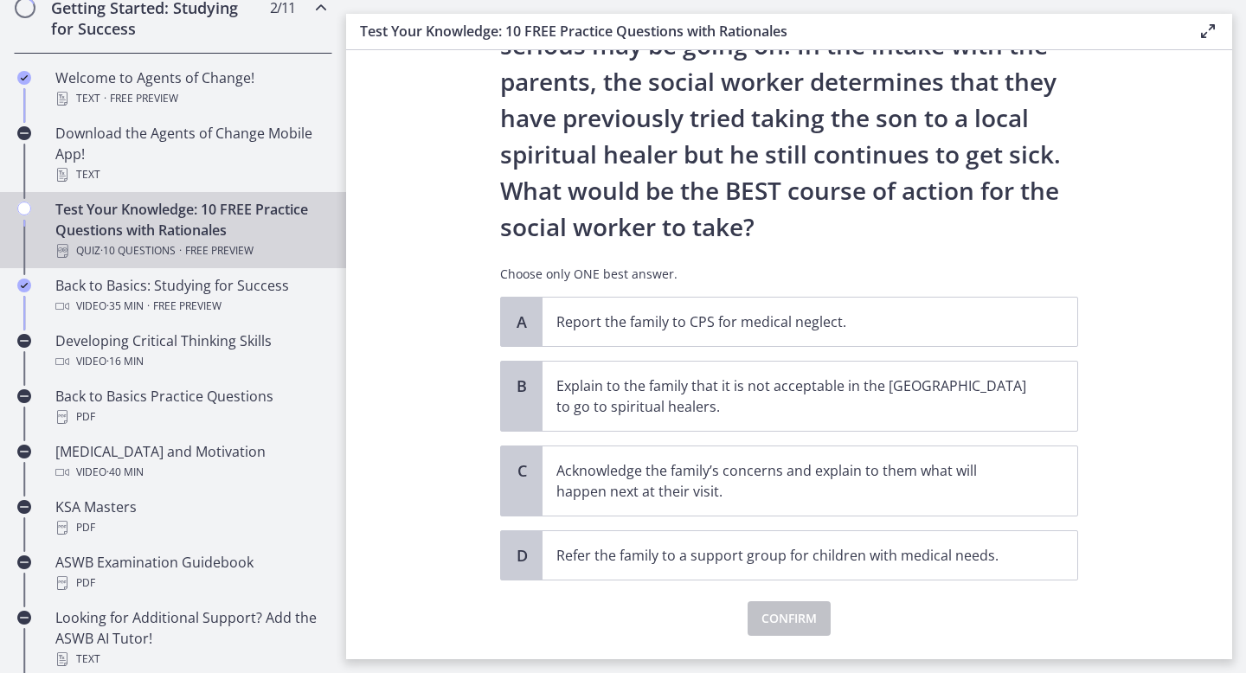
scroll to position [280, 0]
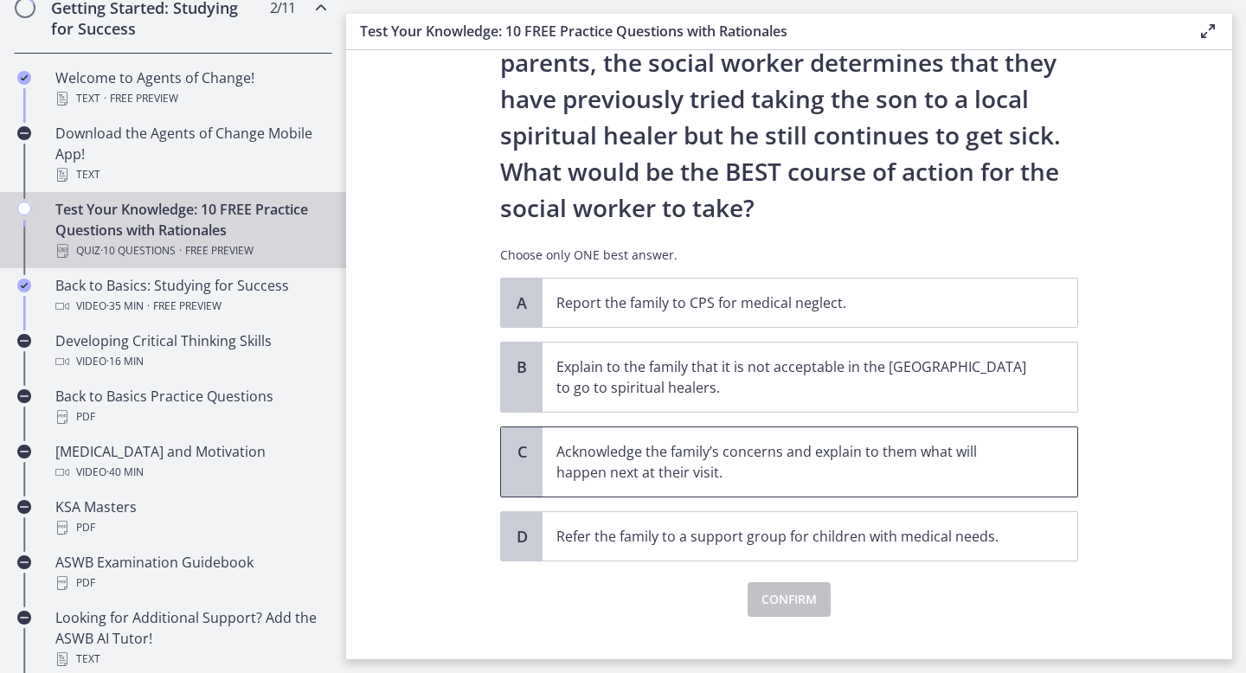
click at [531, 455] on span "C" at bounding box center [522, 451] width 21 height 21
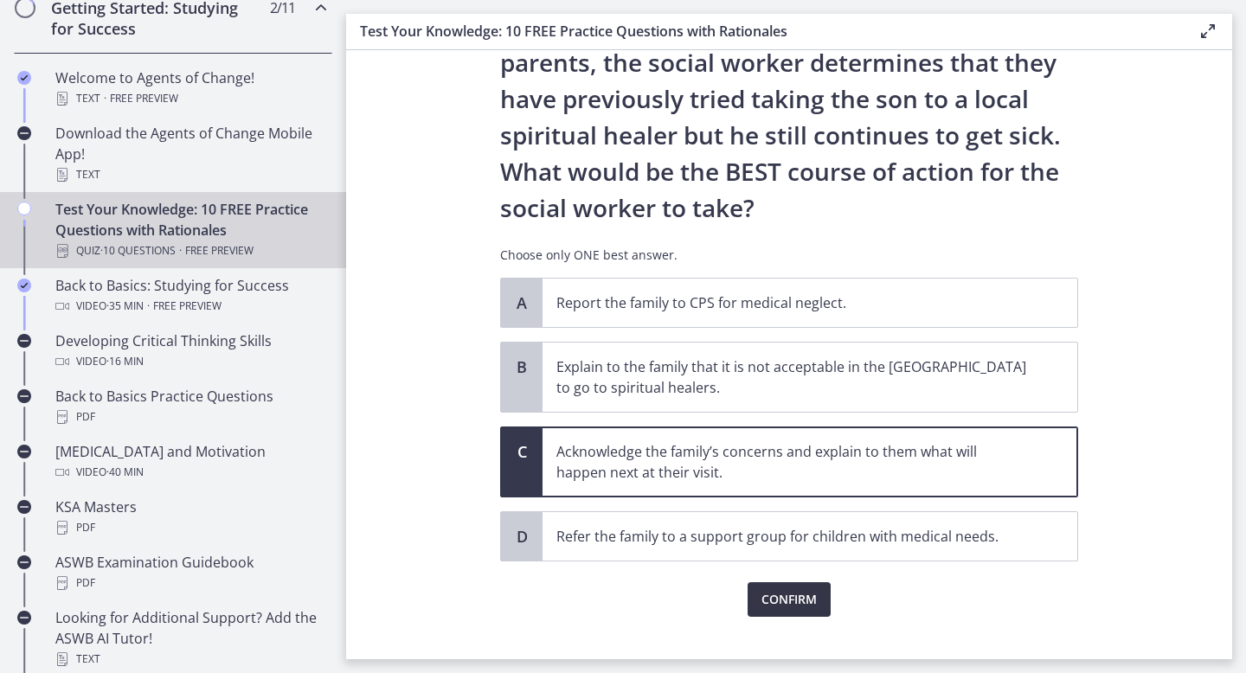
click at [766, 605] on span "Confirm" at bounding box center [789, 599] width 55 height 21
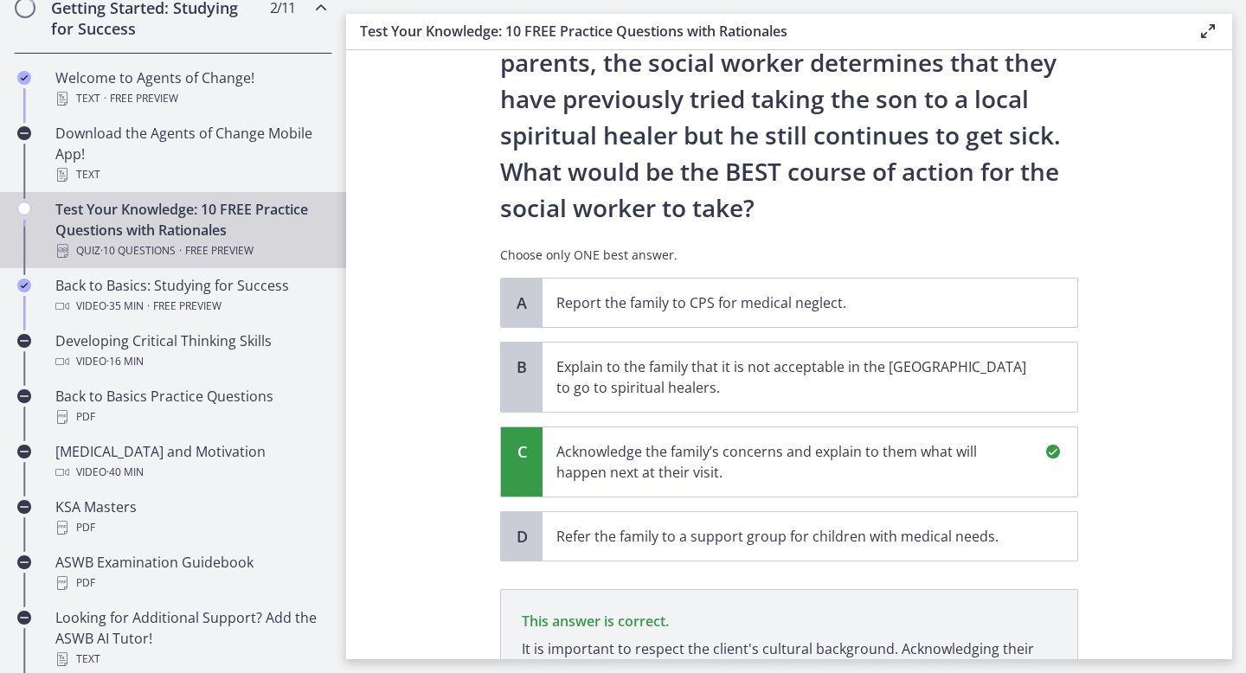
scroll to position [509, 0]
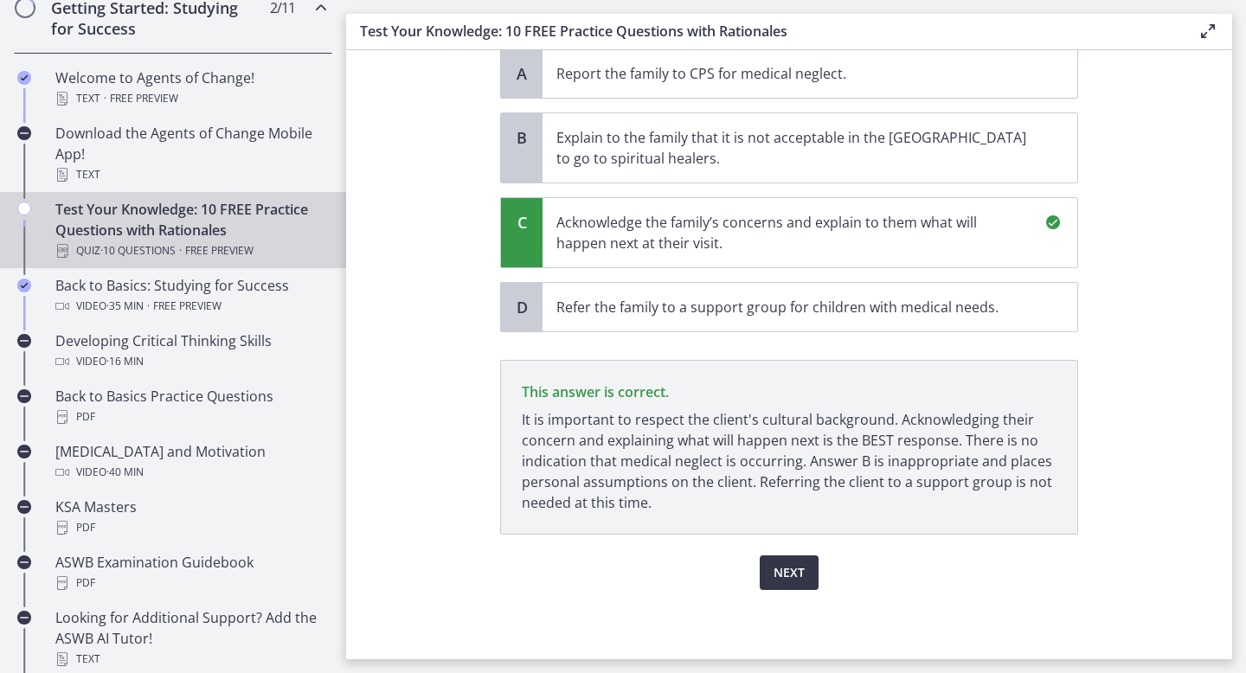
click at [775, 566] on span "Next" at bounding box center [789, 573] width 31 height 21
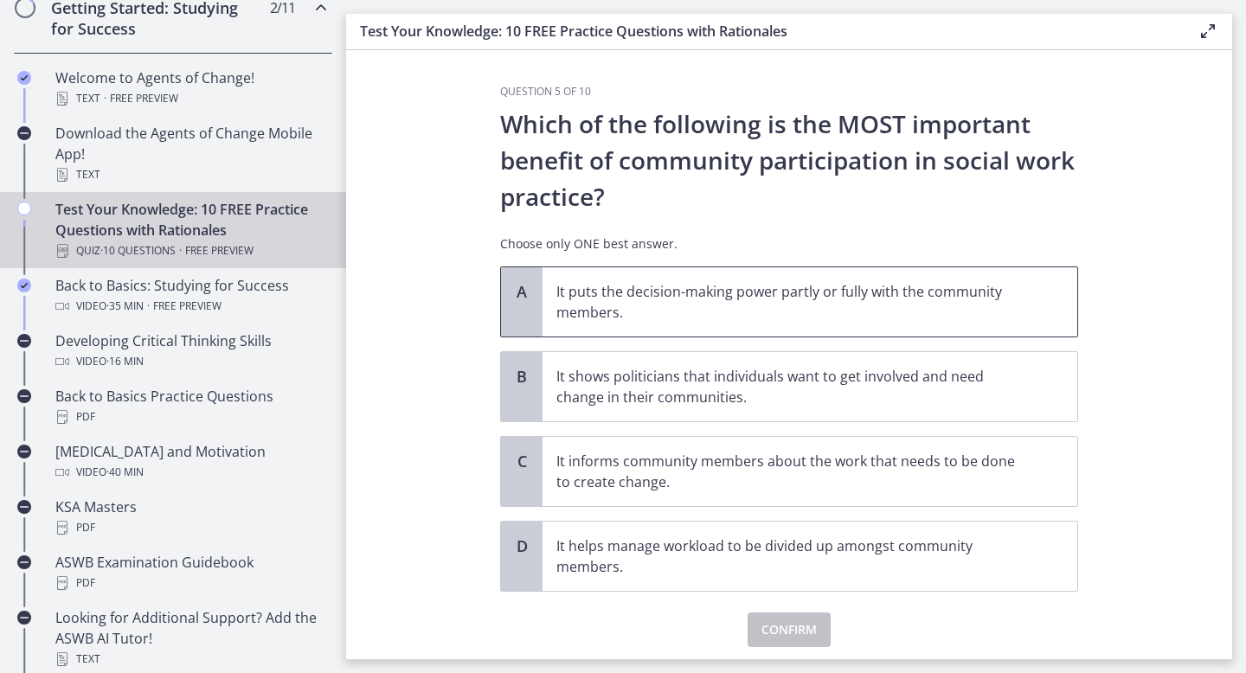
click at [526, 318] on div "A" at bounding box center [522, 301] width 42 height 69
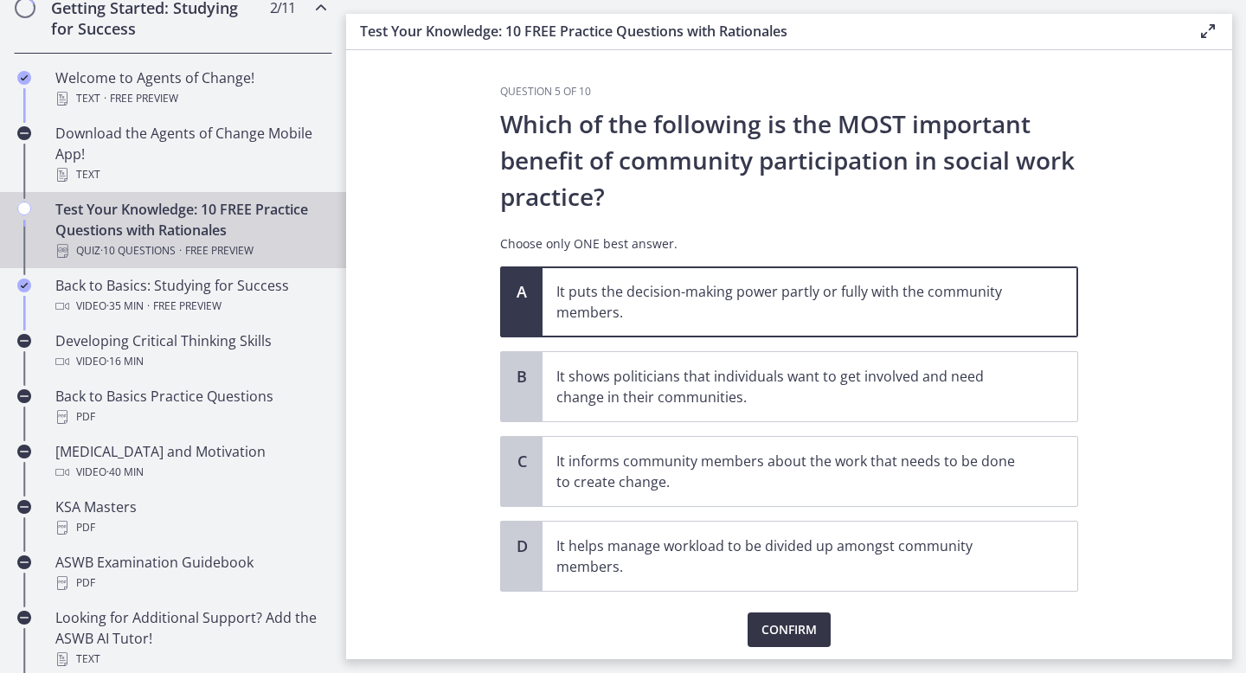
click at [774, 621] on span "Confirm" at bounding box center [789, 630] width 55 height 21
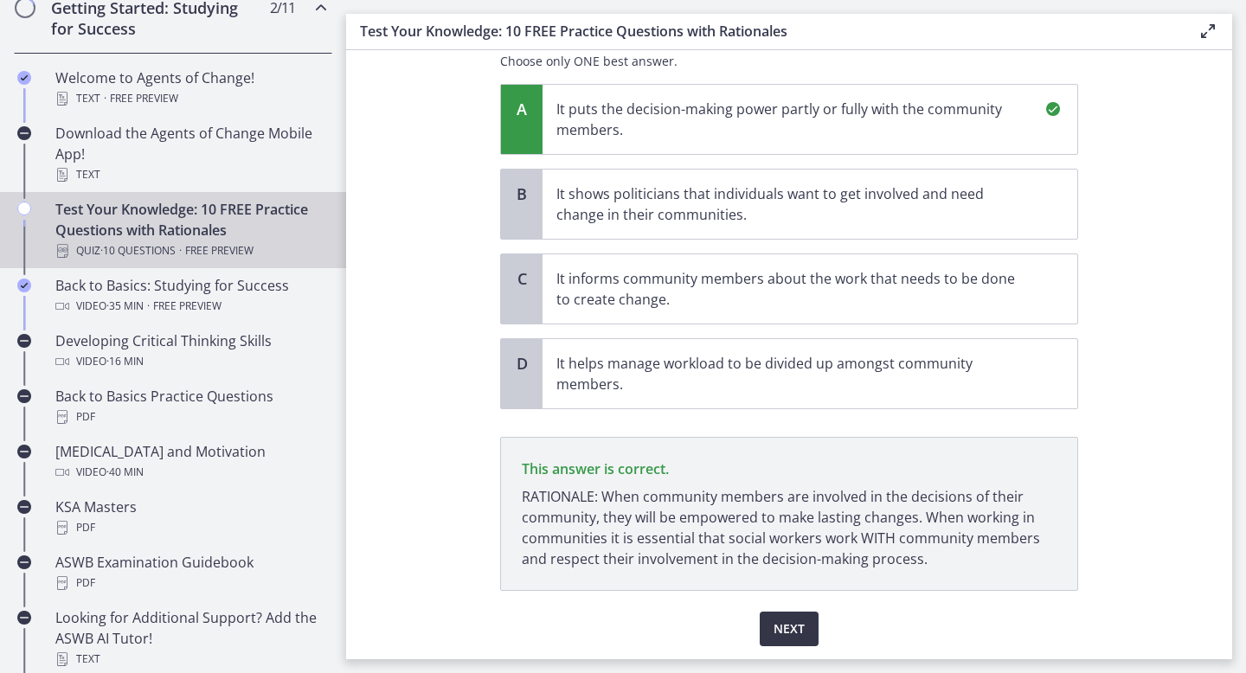
scroll to position [239, 0]
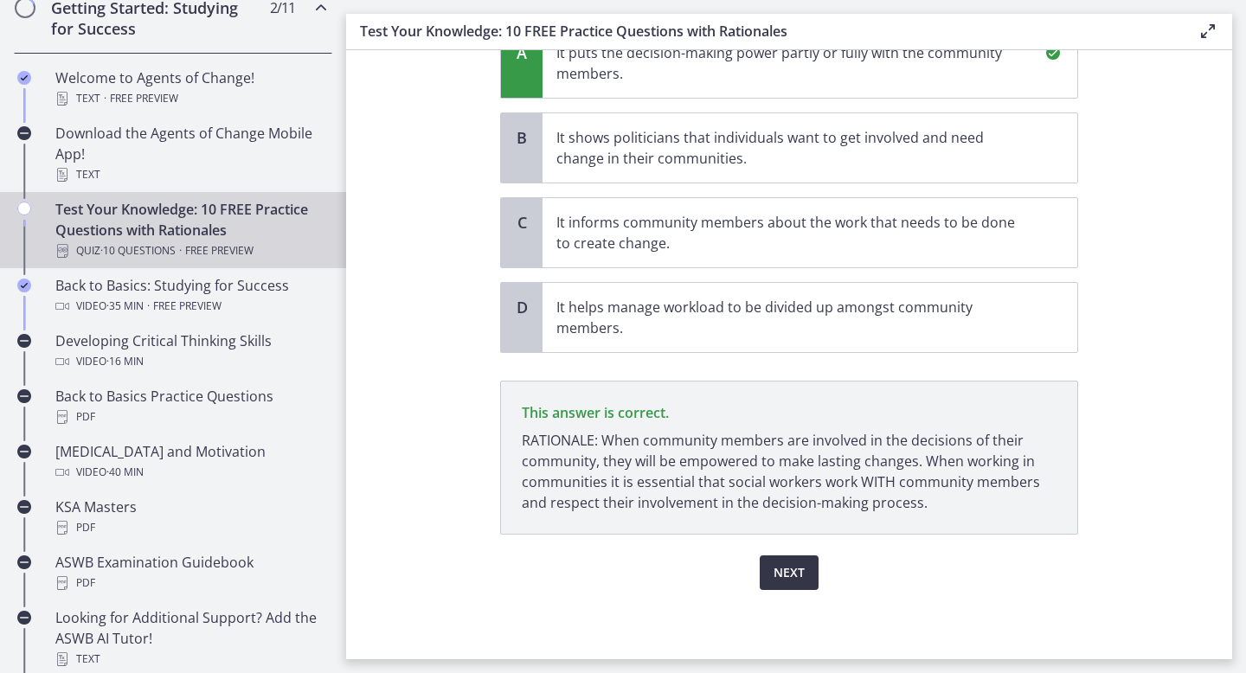
click at [769, 578] on button "Next" at bounding box center [789, 573] width 59 height 35
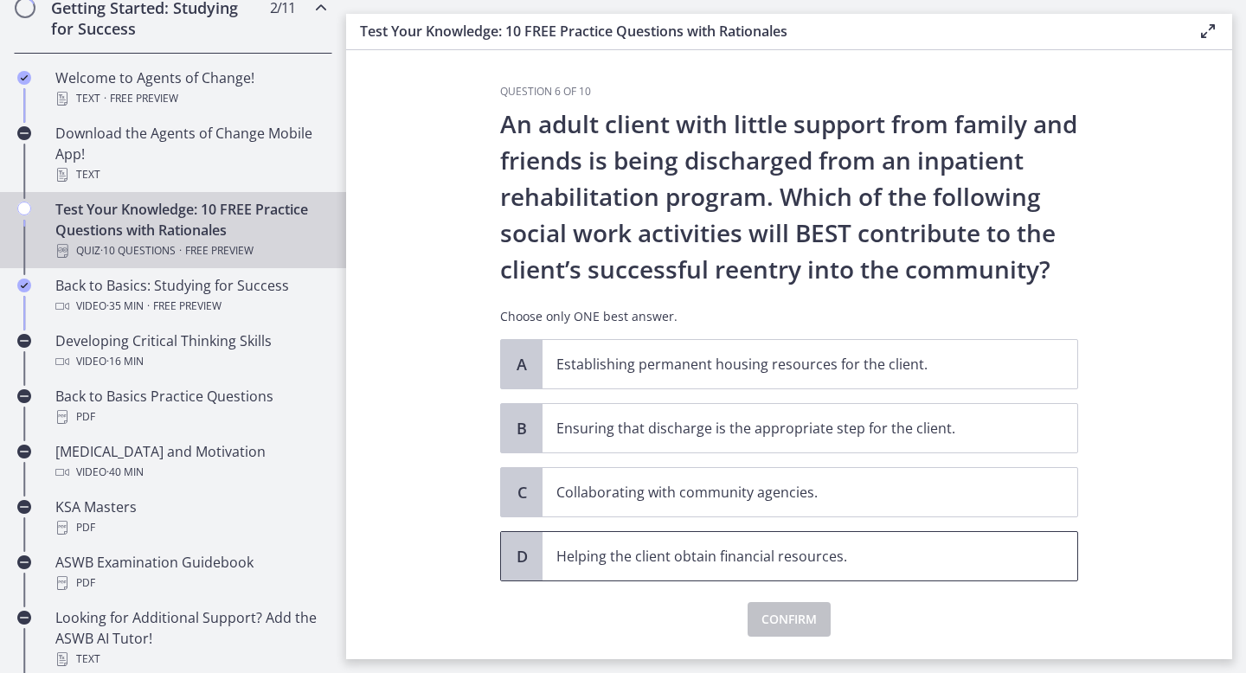
click at [591, 555] on p "Helping the client obtain financial resources." at bounding box center [793, 556] width 473 height 21
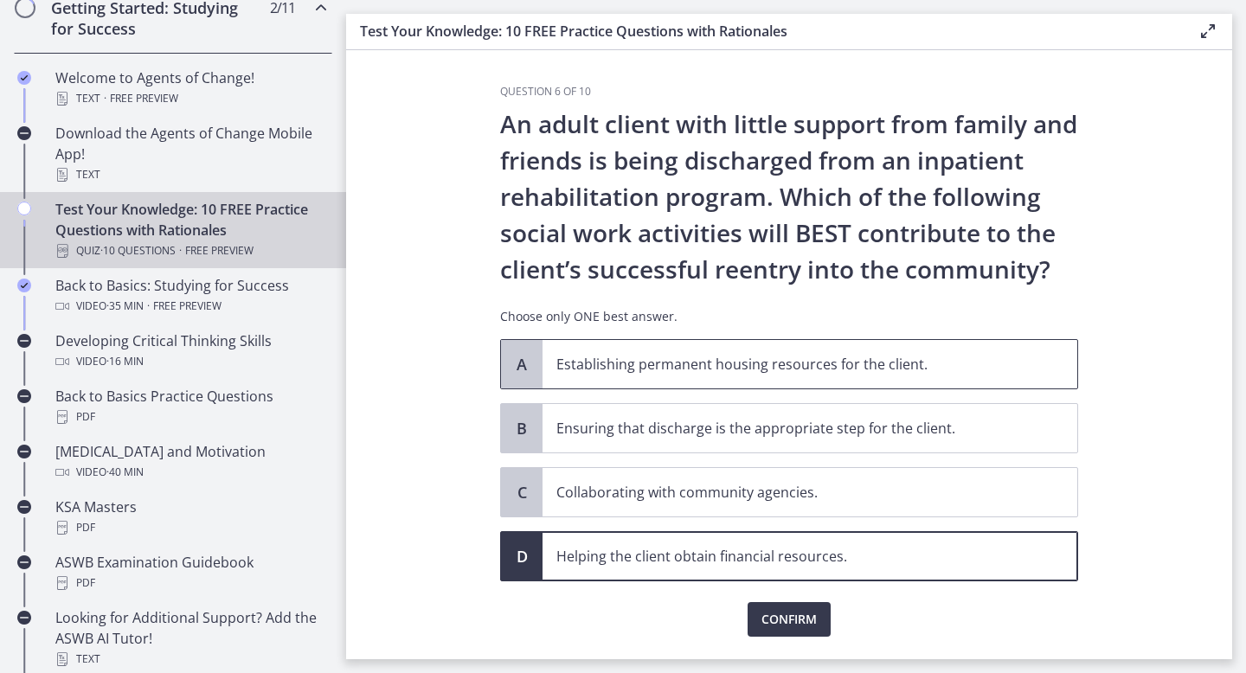
click at [690, 379] on span "Establishing permanent housing resources for the client." at bounding box center [810, 364] width 535 height 48
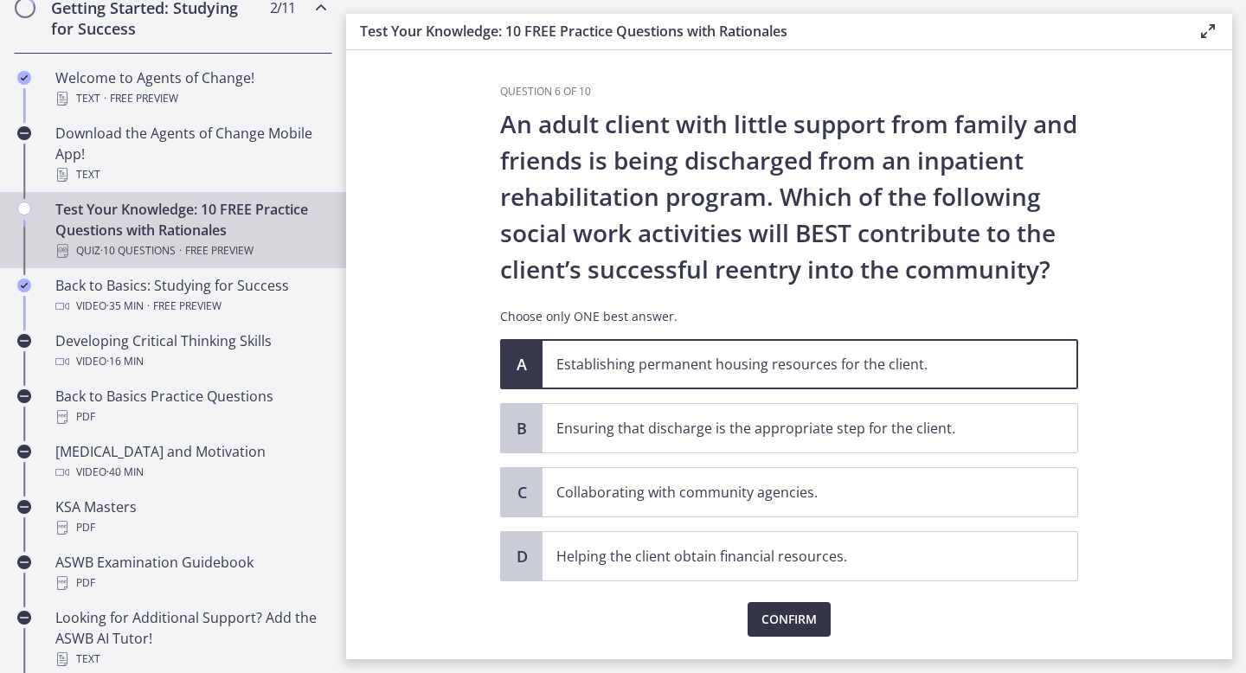
click at [783, 619] on span "Confirm" at bounding box center [789, 619] width 55 height 21
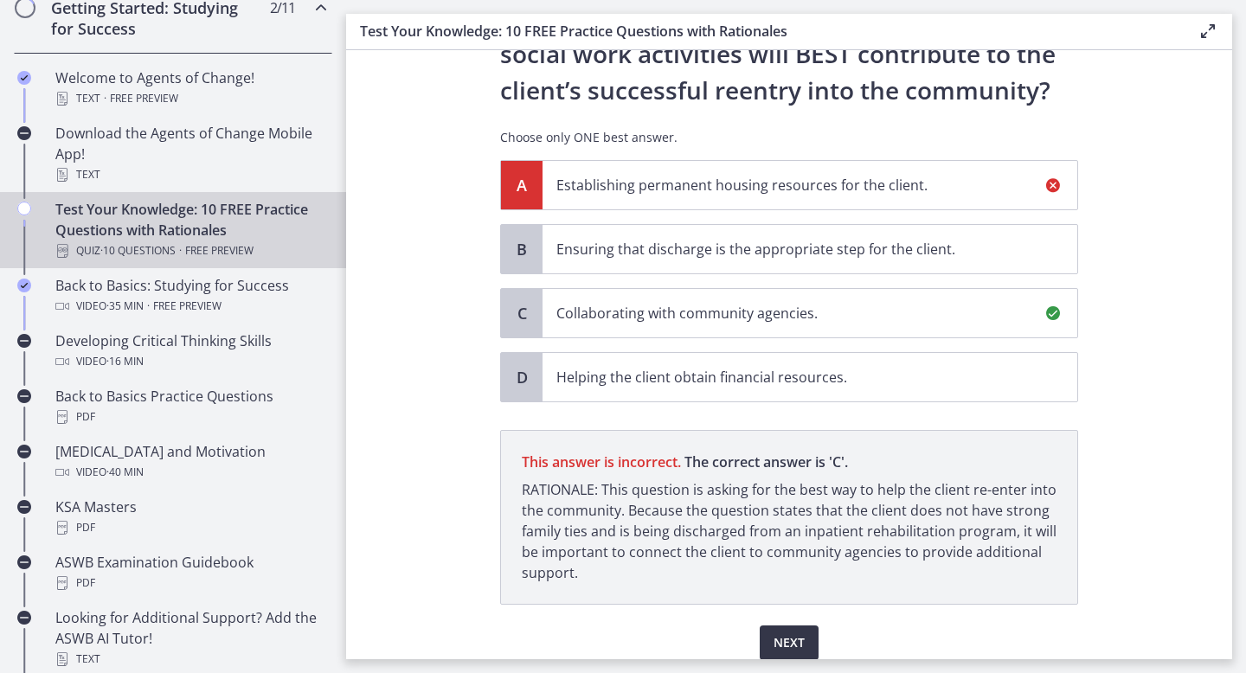
scroll to position [249, 0]
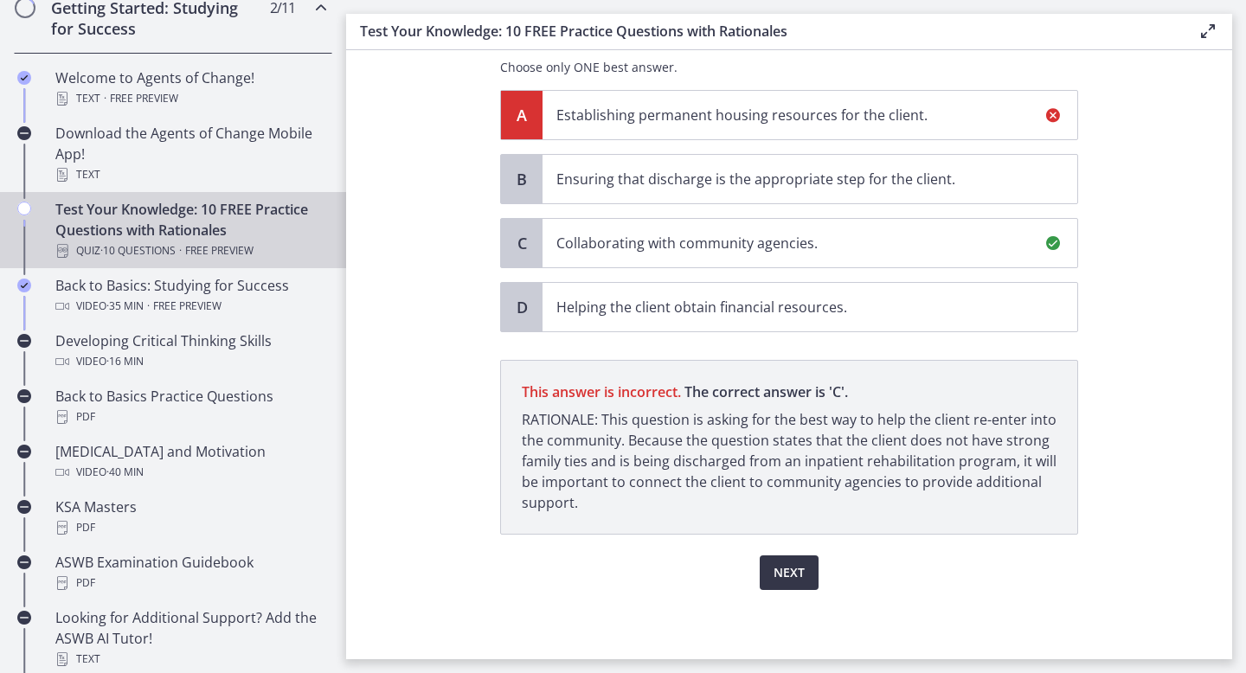
click at [791, 584] on button "Next" at bounding box center [789, 573] width 59 height 35
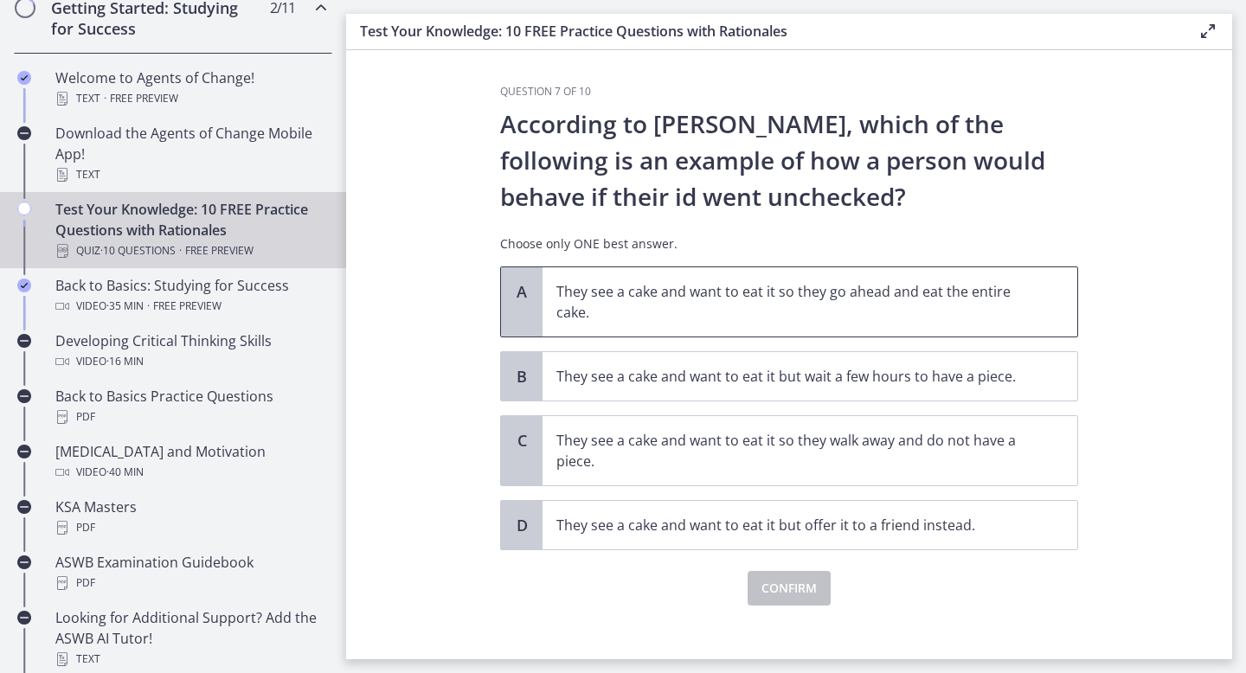
click at [612, 298] on p "They see a cake and want to eat it so they go ahead and eat the entire cake." at bounding box center [793, 302] width 473 height 42
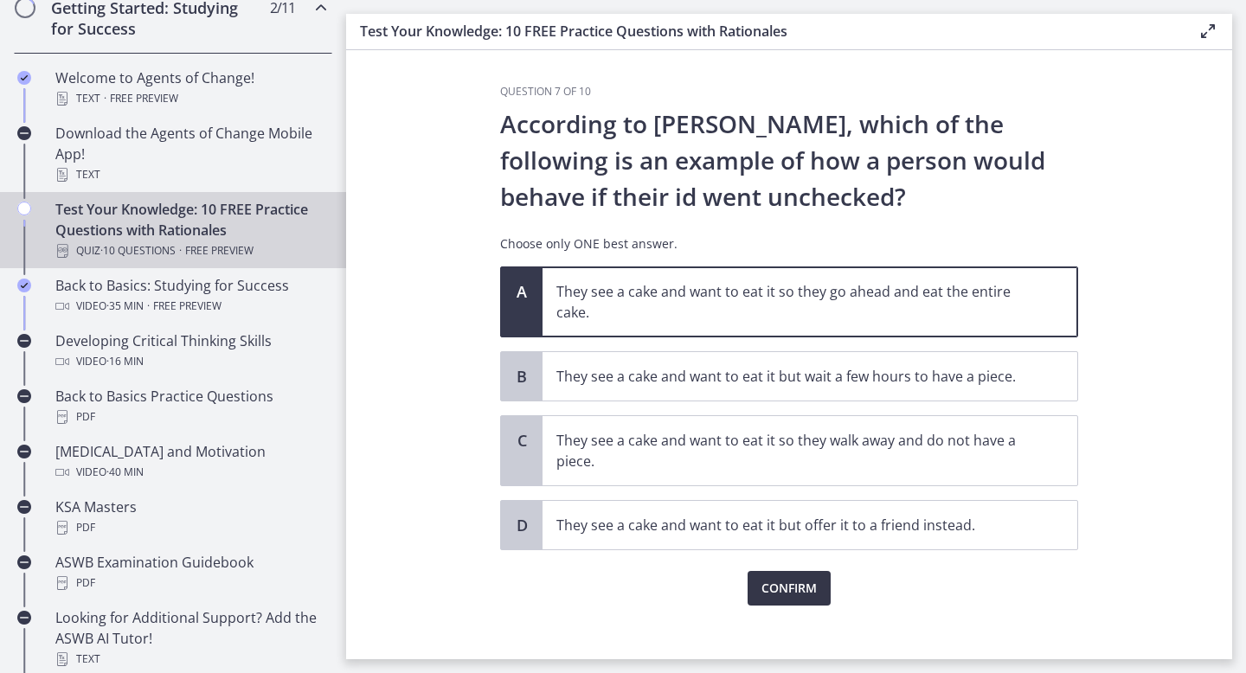
click at [788, 582] on span "Confirm" at bounding box center [789, 588] width 55 height 21
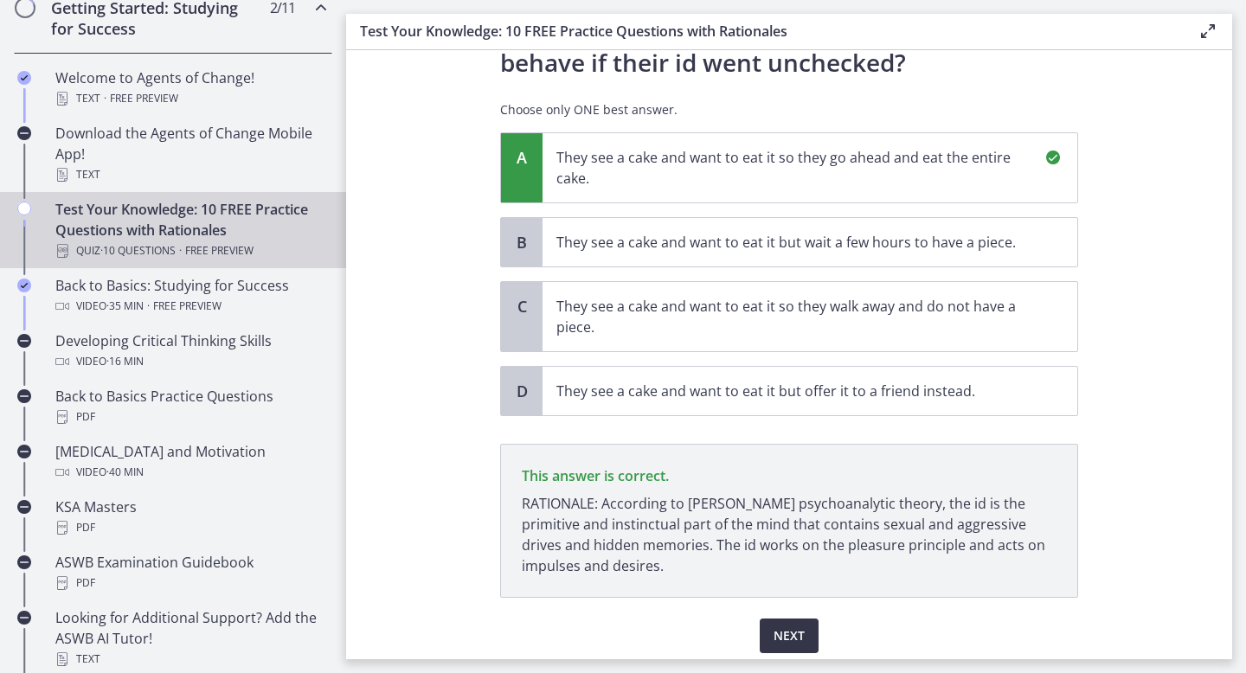
scroll to position [197, 0]
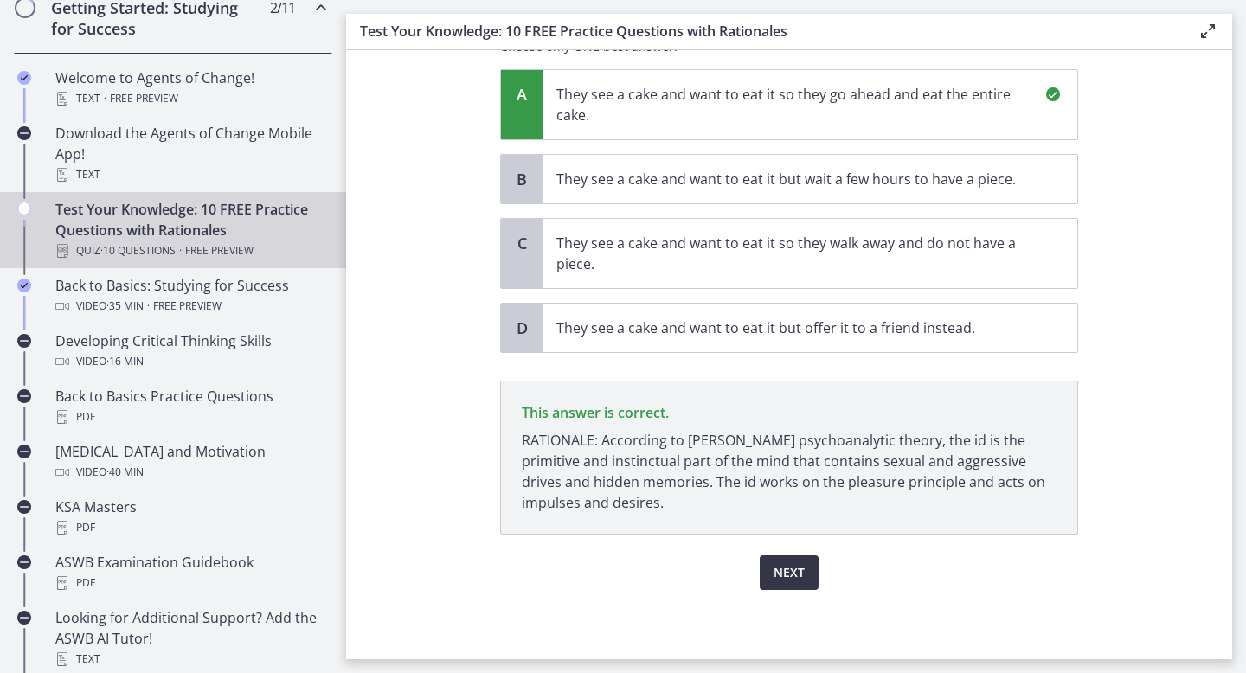
click at [796, 568] on span "Next" at bounding box center [789, 573] width 31 height 21
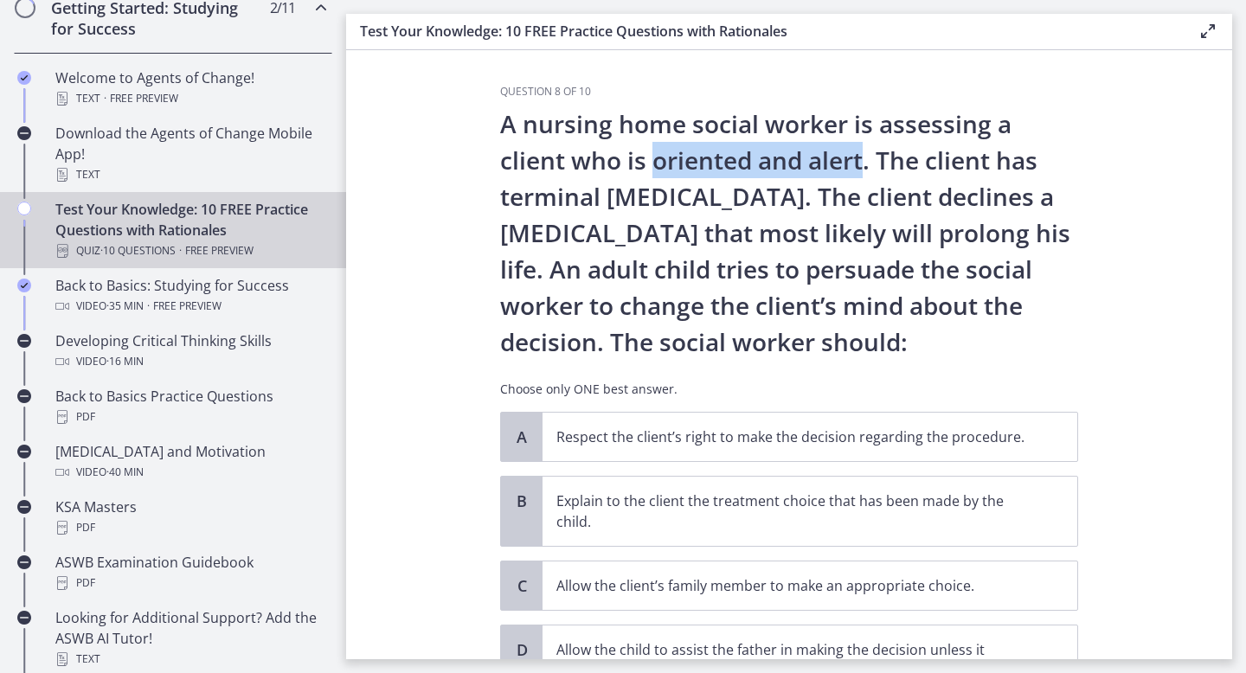
drag, startPoint x: 653, startPoint y: 166, endPoint x: 865, endPoint y: 171, distance: 211.2
click at [865, 171] on p "A nursing home social worker is assessing a client who is oriented and alert. T…" at bounding box center [789, 233] width 578 height 254
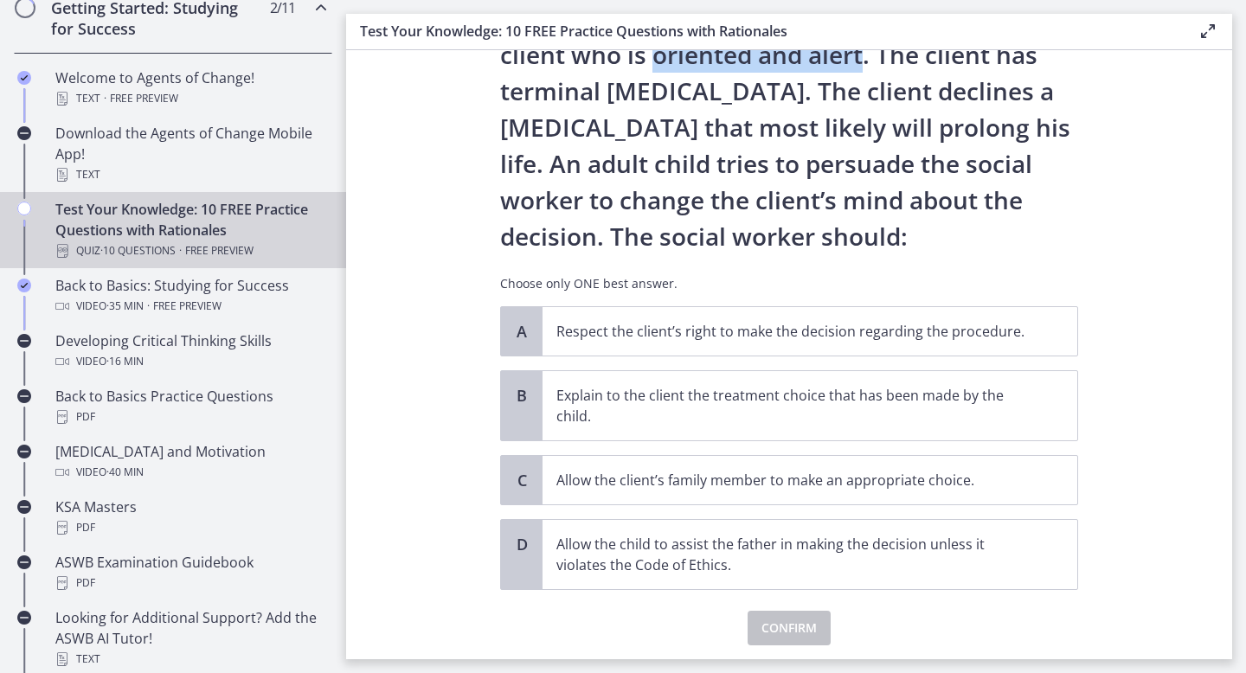
scroll to position [135, 0]
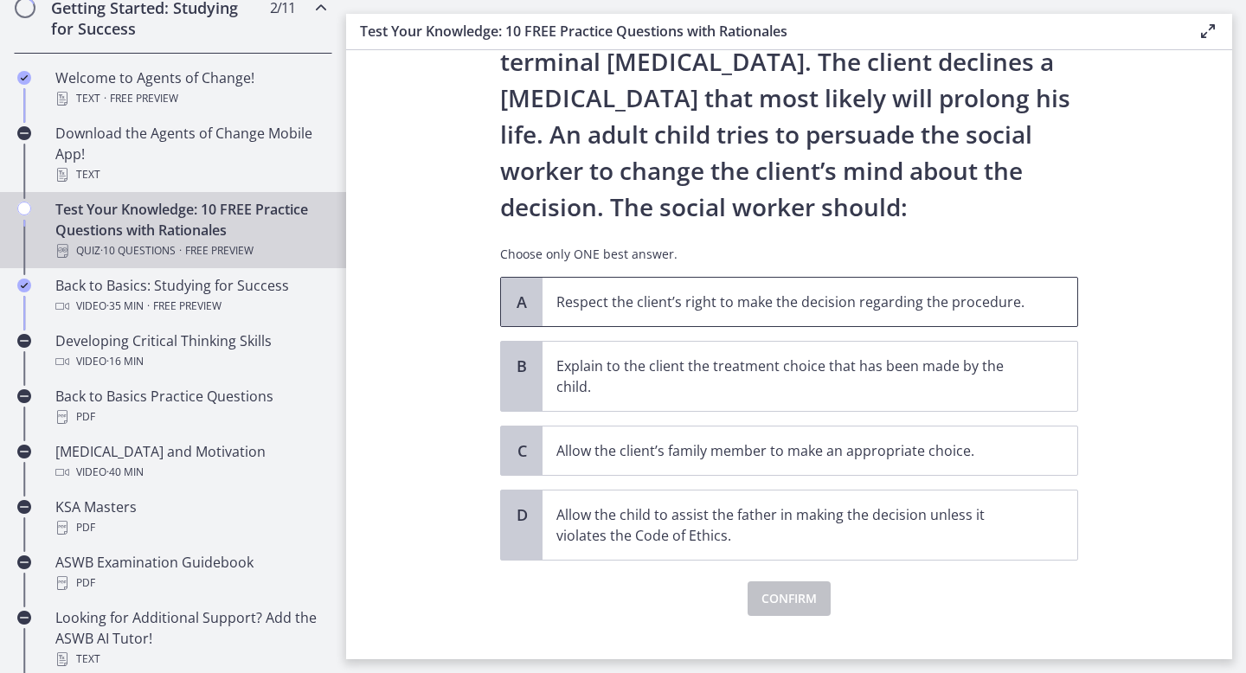
click at [518, 312] on span "A" at bounding box center [522, 302] width 21 height 21
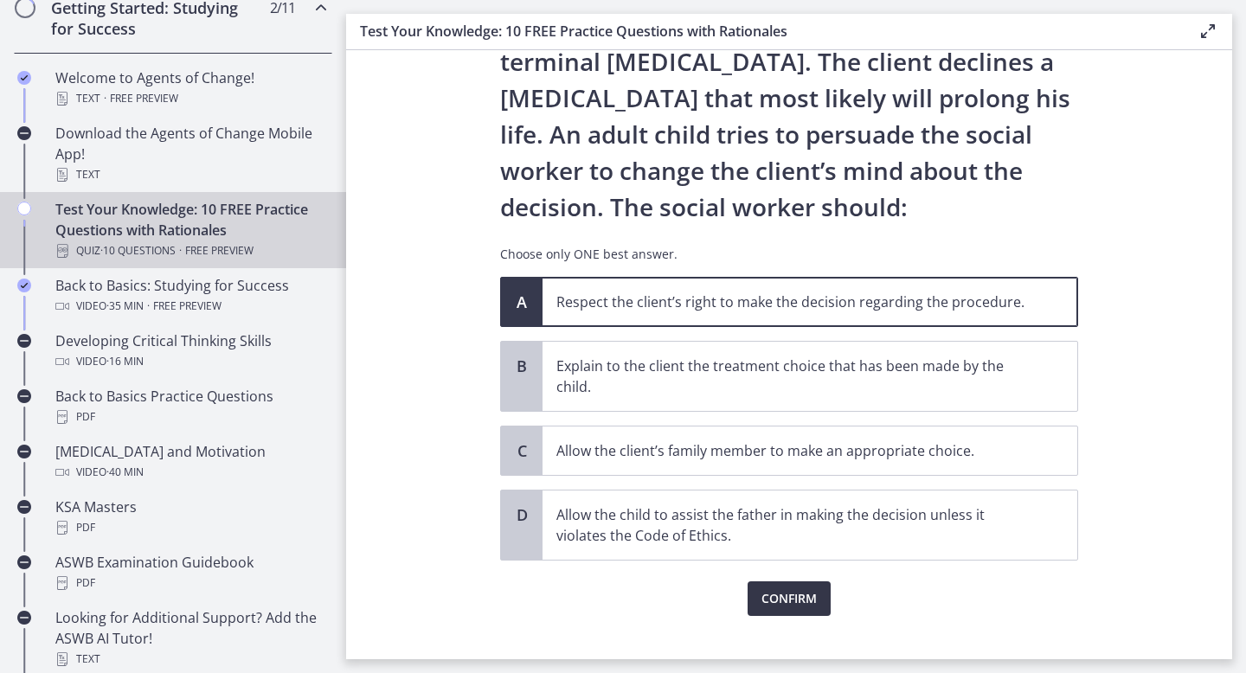
click at [793, 593] on span "Confirm" at bounding box center [789, 599] width 55 height 21
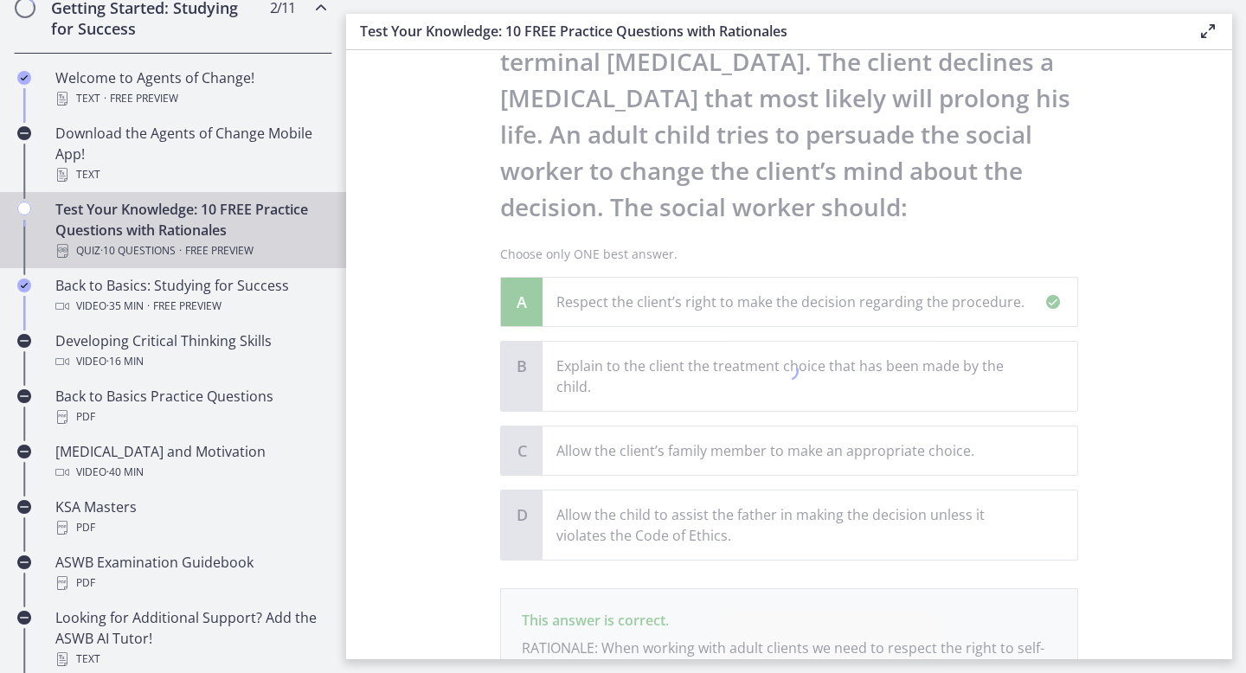
scroll to position [343, 0]
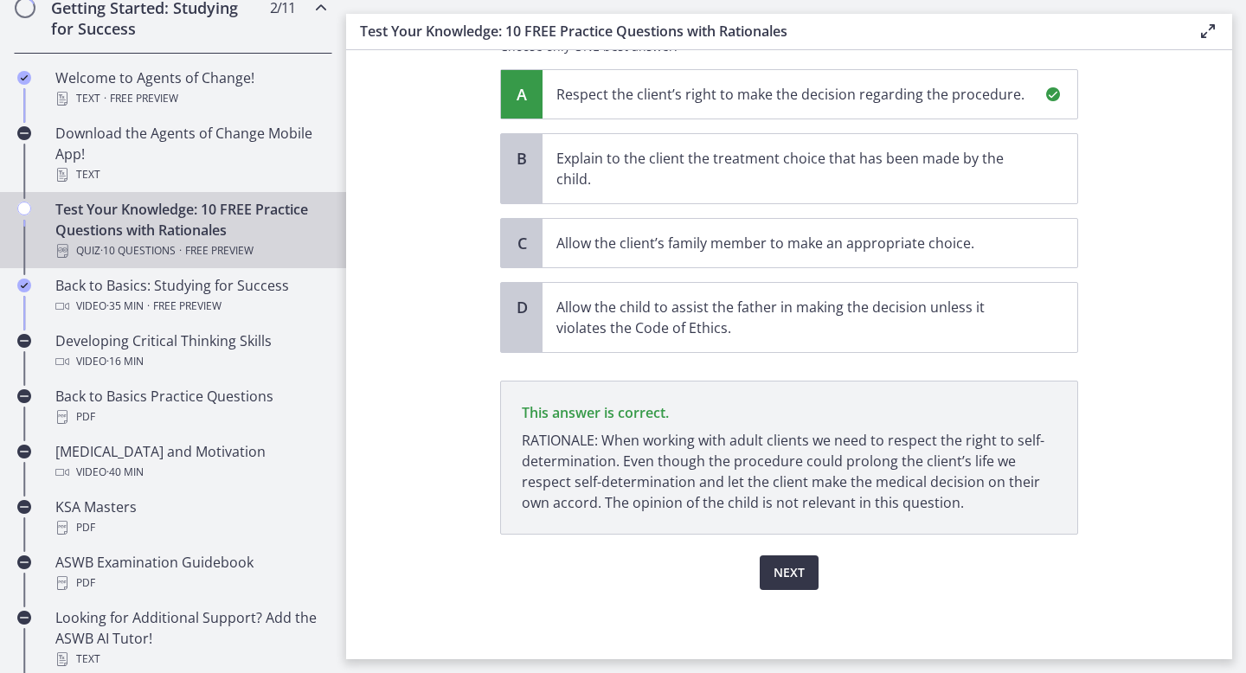
click at [793, 317] on div "Question 8 of 10 A nursing home social worker is assessing a client who is orie…" at bounding box center [789, 29] width 606 height 575
click at [795, 581] on span "Next" at bounding box center [789, 573] width 31 height 21
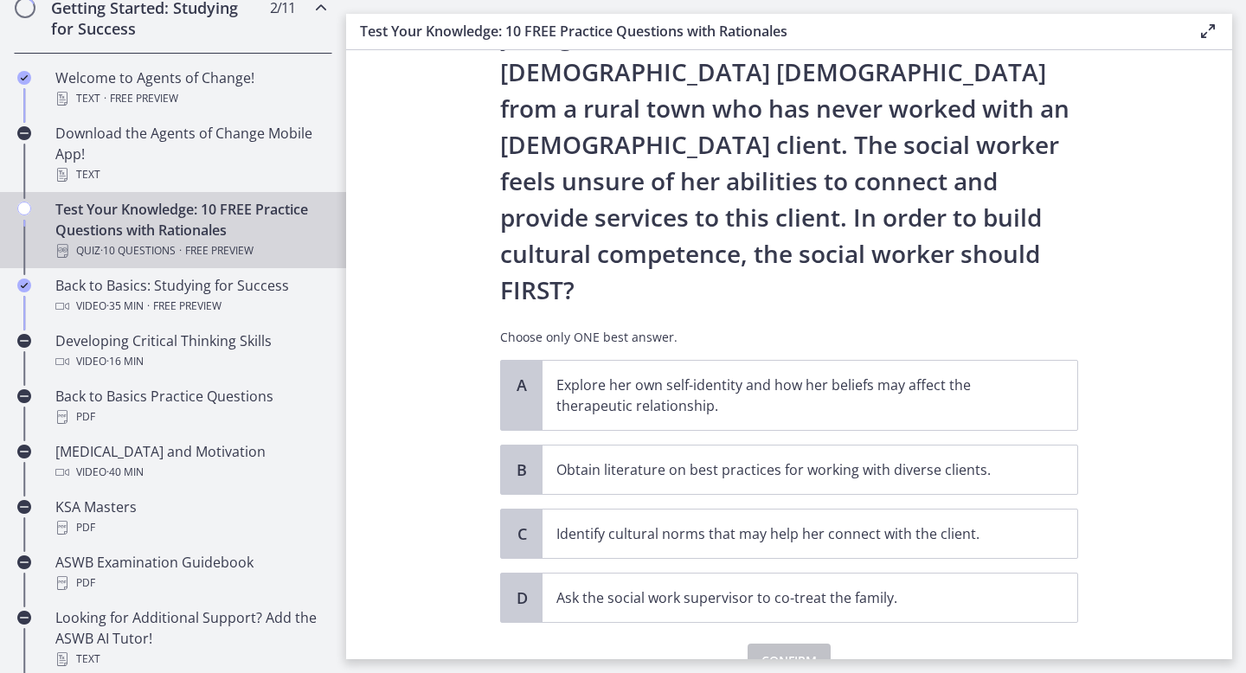
scroll to position [201, 0]
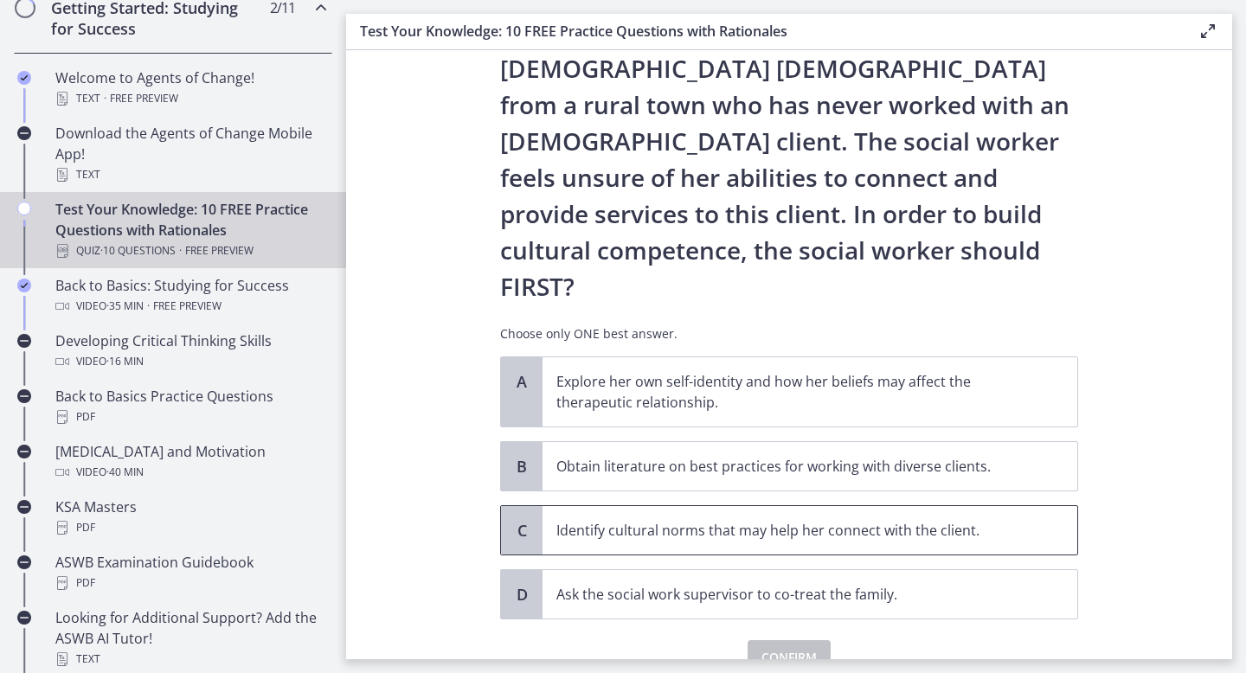
click at [535, 506] on div "C" at bounding box center [522, 530] width 42 height 48
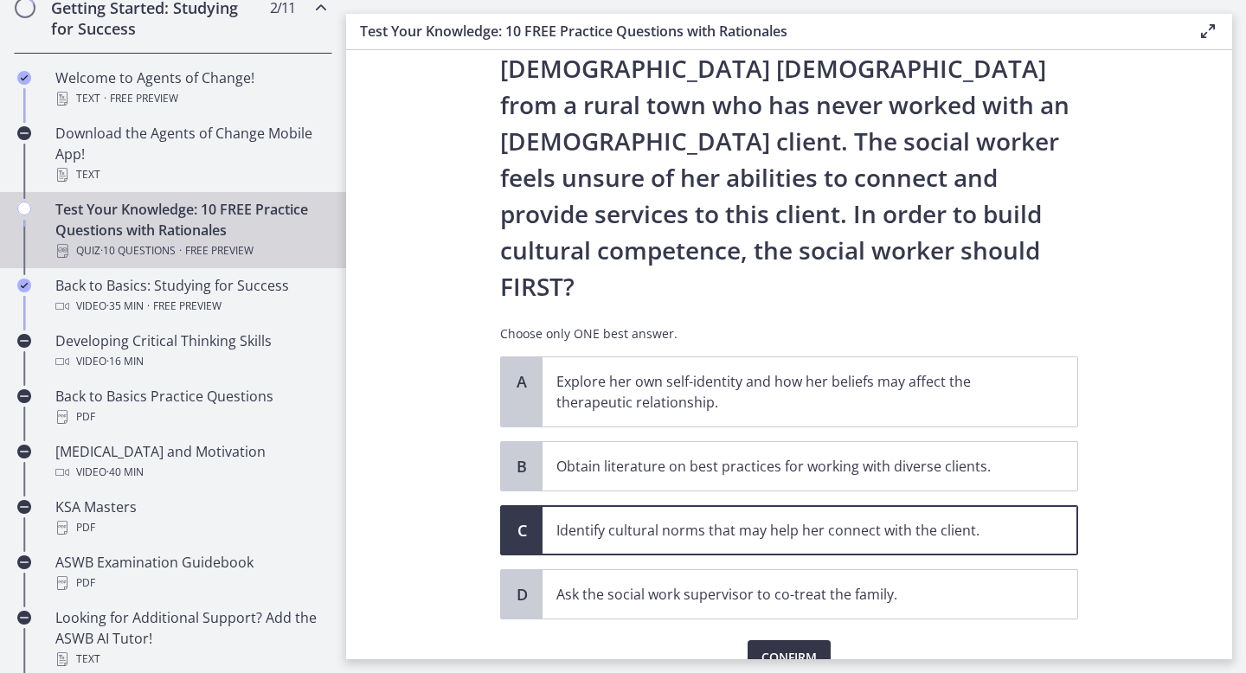
click at [775, 647] on span "Confirm" at bounding box center [789, 657] width 55 height 21
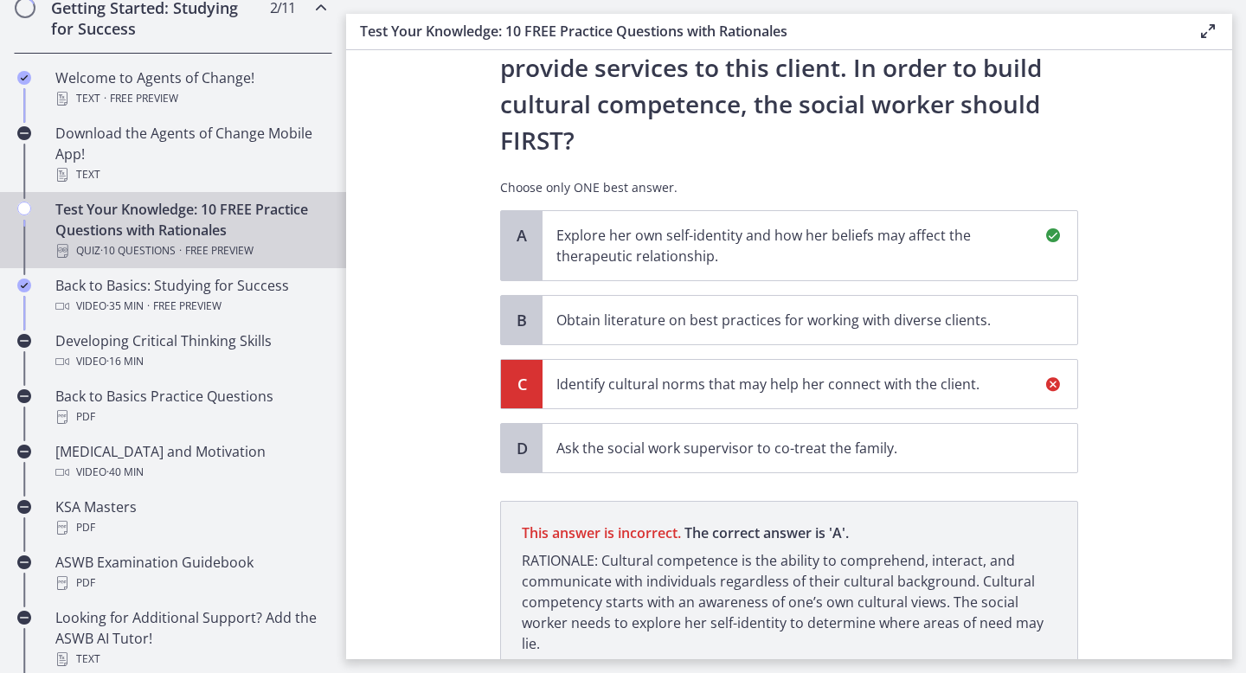
scroll to position [415, 0]
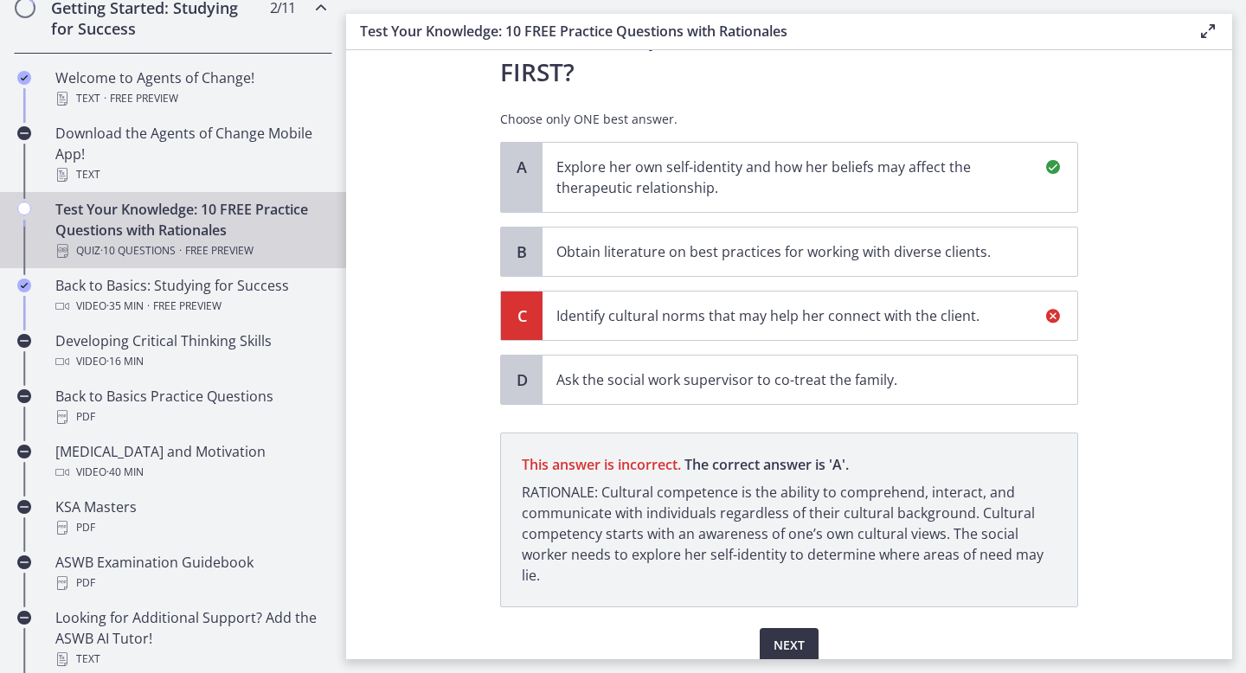
click at [775, 635] on span "Next" at bounding box center [789, 645] width 31 height 21
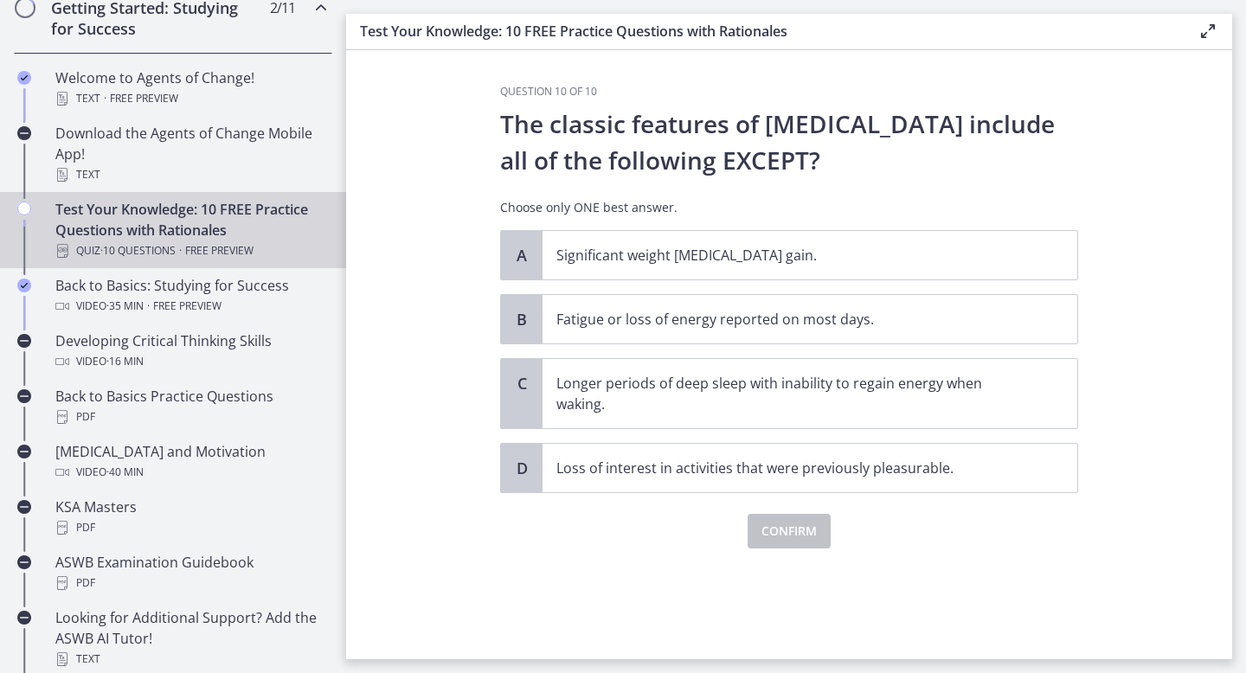
scroll to position [0, 0]
click at [569, 255] on p "Significant weight [MEDICAL_DATA] gain." at bounding box center [793, 255] width 473 height 21
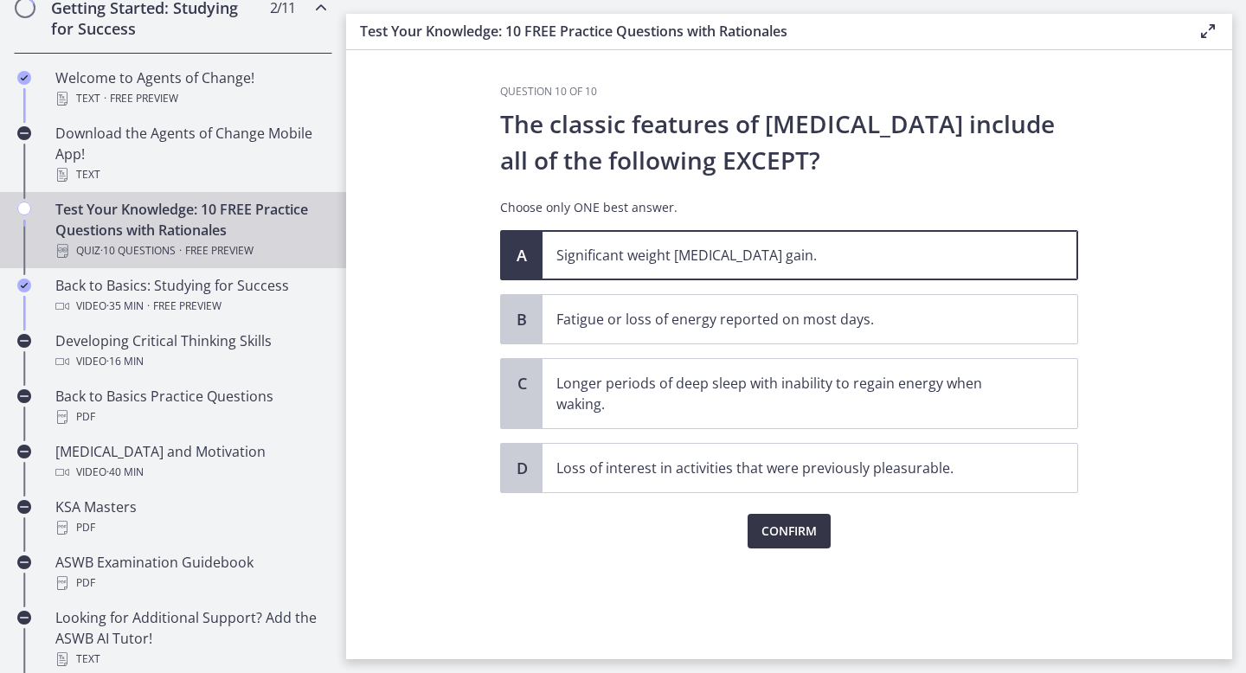
click at [767, 542] on button "Confirm" at bounding box center [789, 531] width 83 height 35
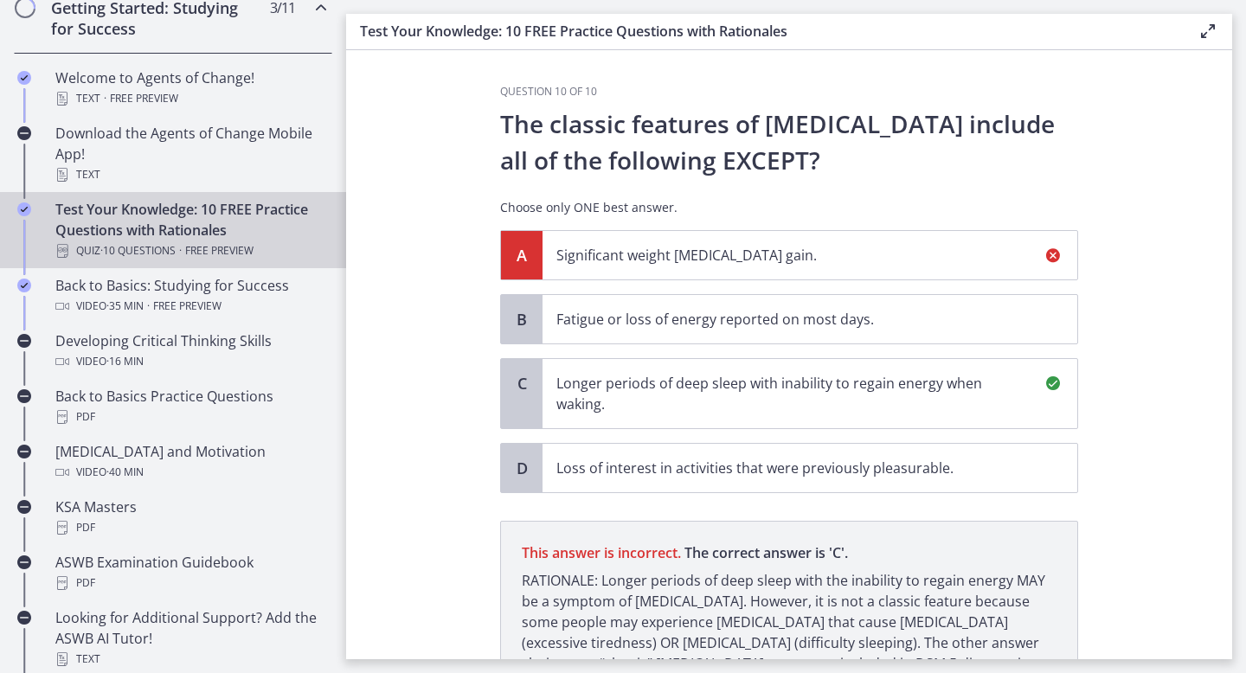
scroll to position [161, 0]
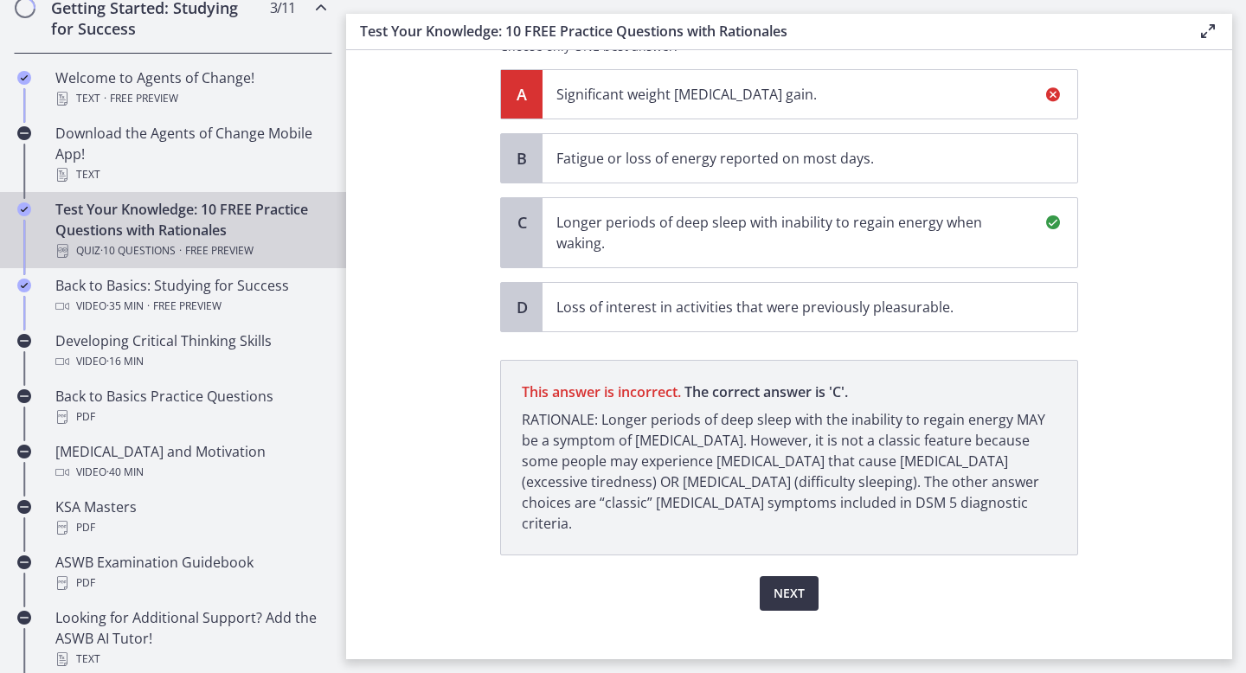
click at [781, 583] on span "Next" at bounding box center [789, 593] width 31 height 21
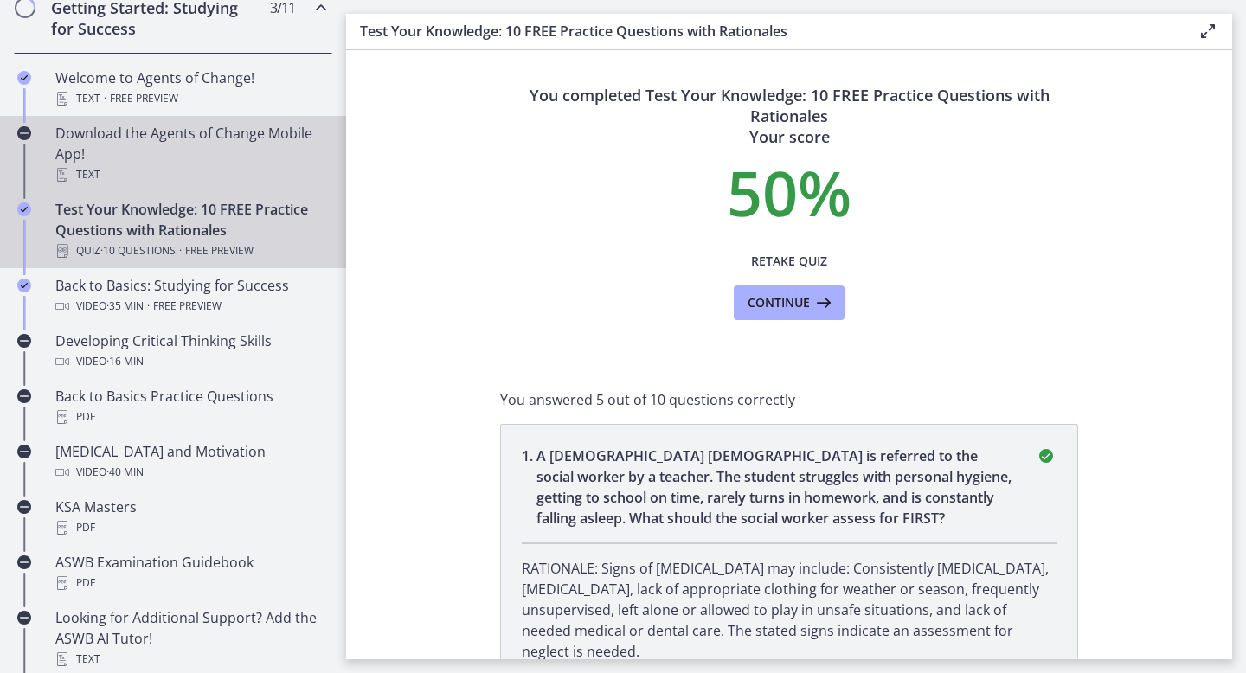
click at [176, 146] on div "Download the Agents of Change Mobile App! Text" at bounding box center [190, 154] width 270 height 62
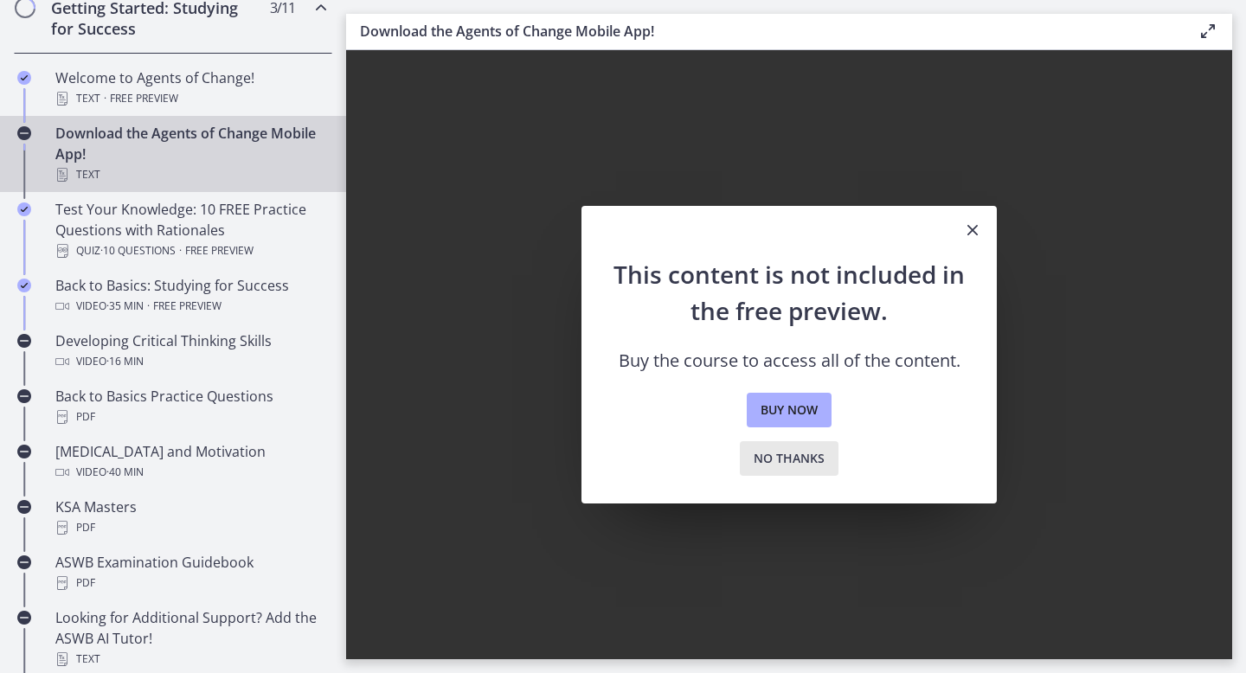
click at [768, 458] on span "No thanks" at bounding box center [789, 458] width 71 height 21
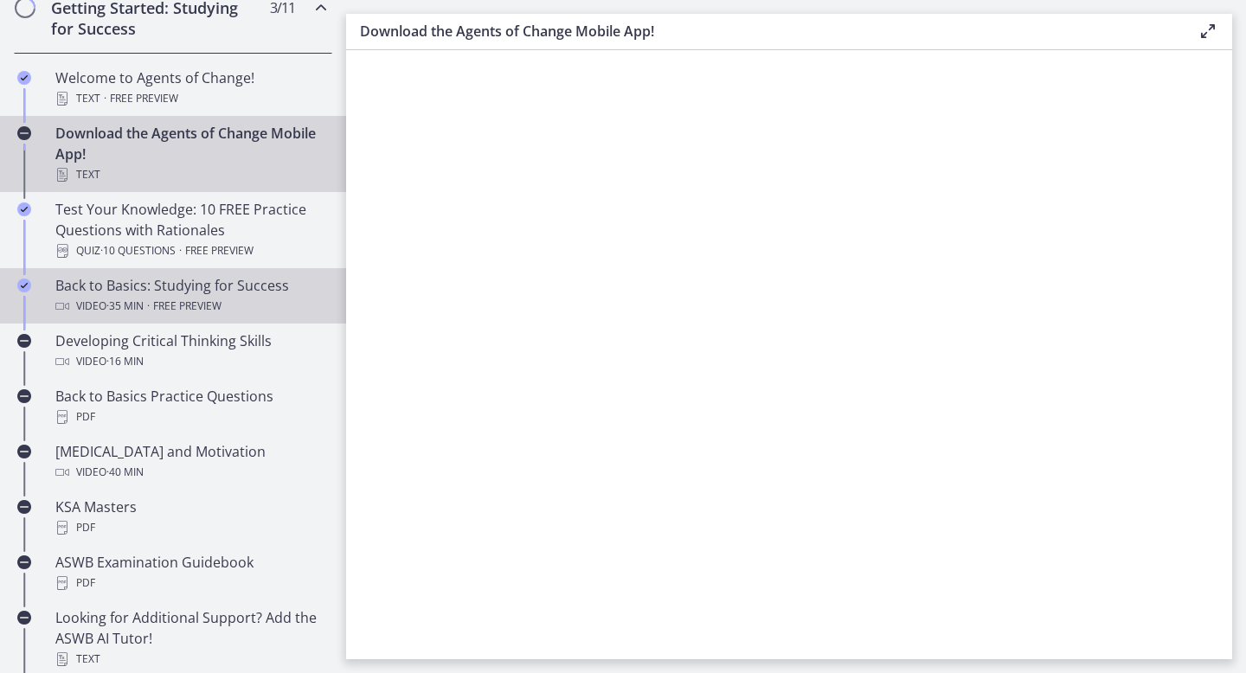
click at [162, 289] on div "Back to Basics: Studying for Success Video · 35 min · Free preview" at bounding box center [190, 296] width 270 height 42
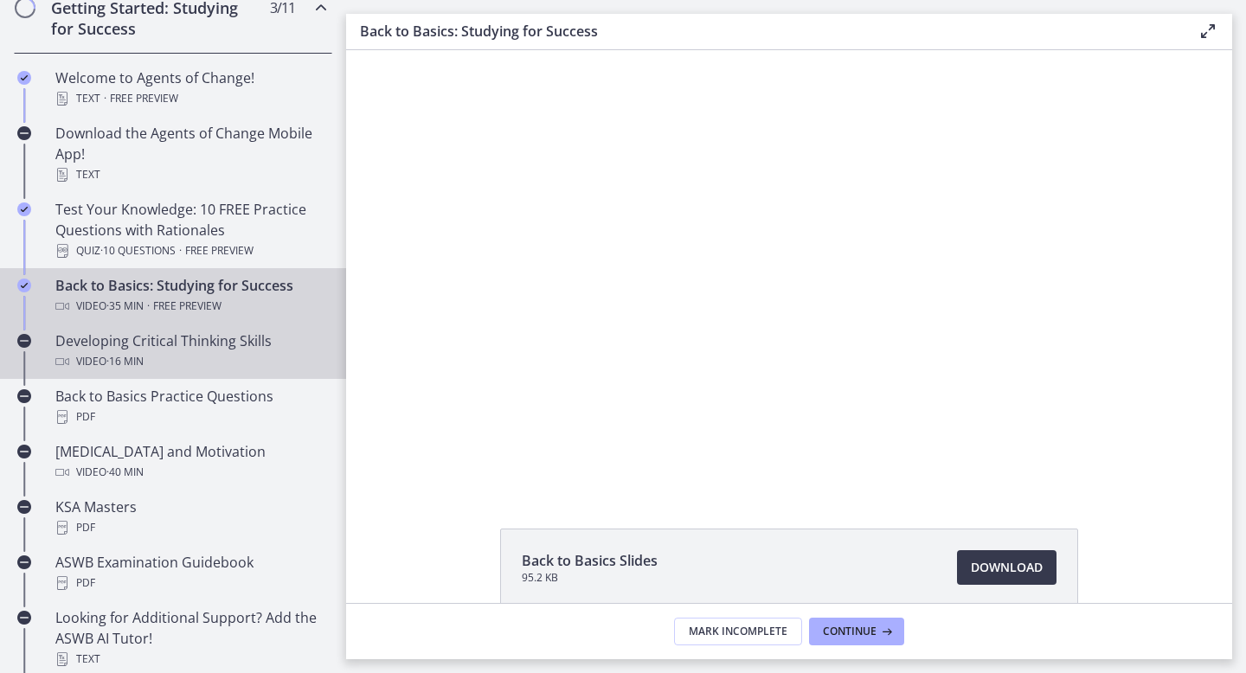
click at [154, 350] on div "Developing Critical Thinking Skills Video · 16 min" at bounding box center [190, 352] width 270 height 42
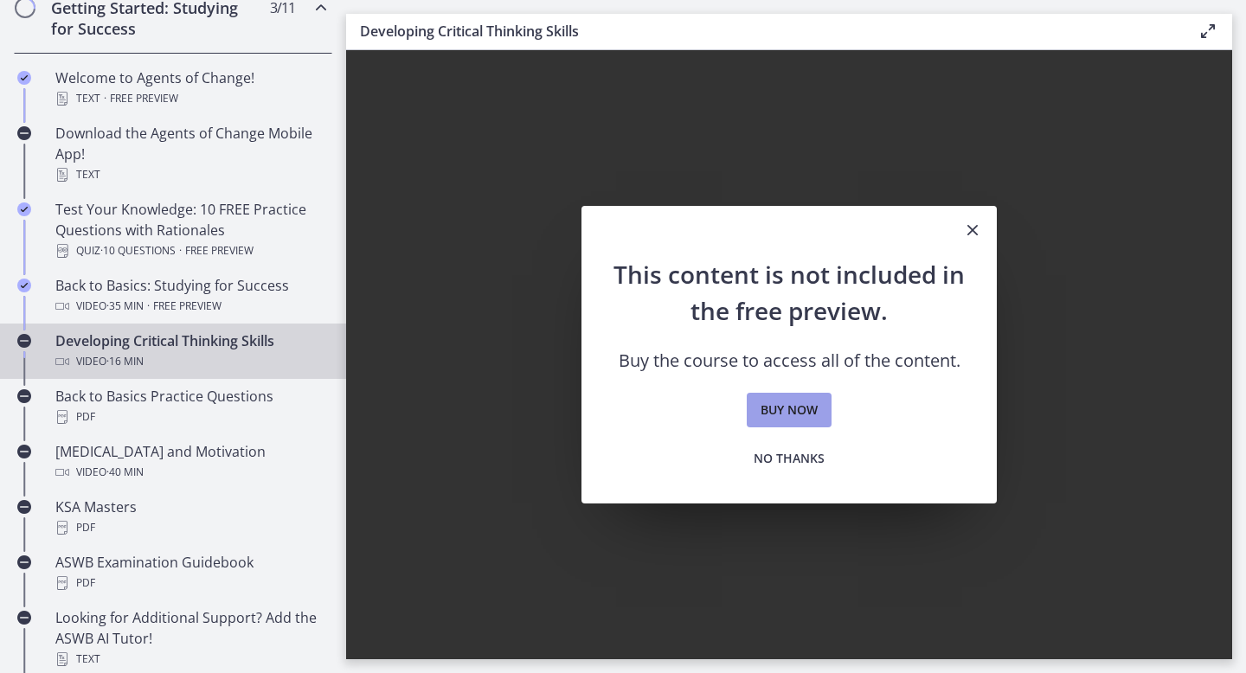
click at [790, 427] on link "Buy now" at bounding box center [789, 410] width 85 height 35
click at [790, 414] on span "Buy now" at bounding box center [789, 410] width 57 height 21
